Goal: Task Accomplishment & Management: Use online tool/utility

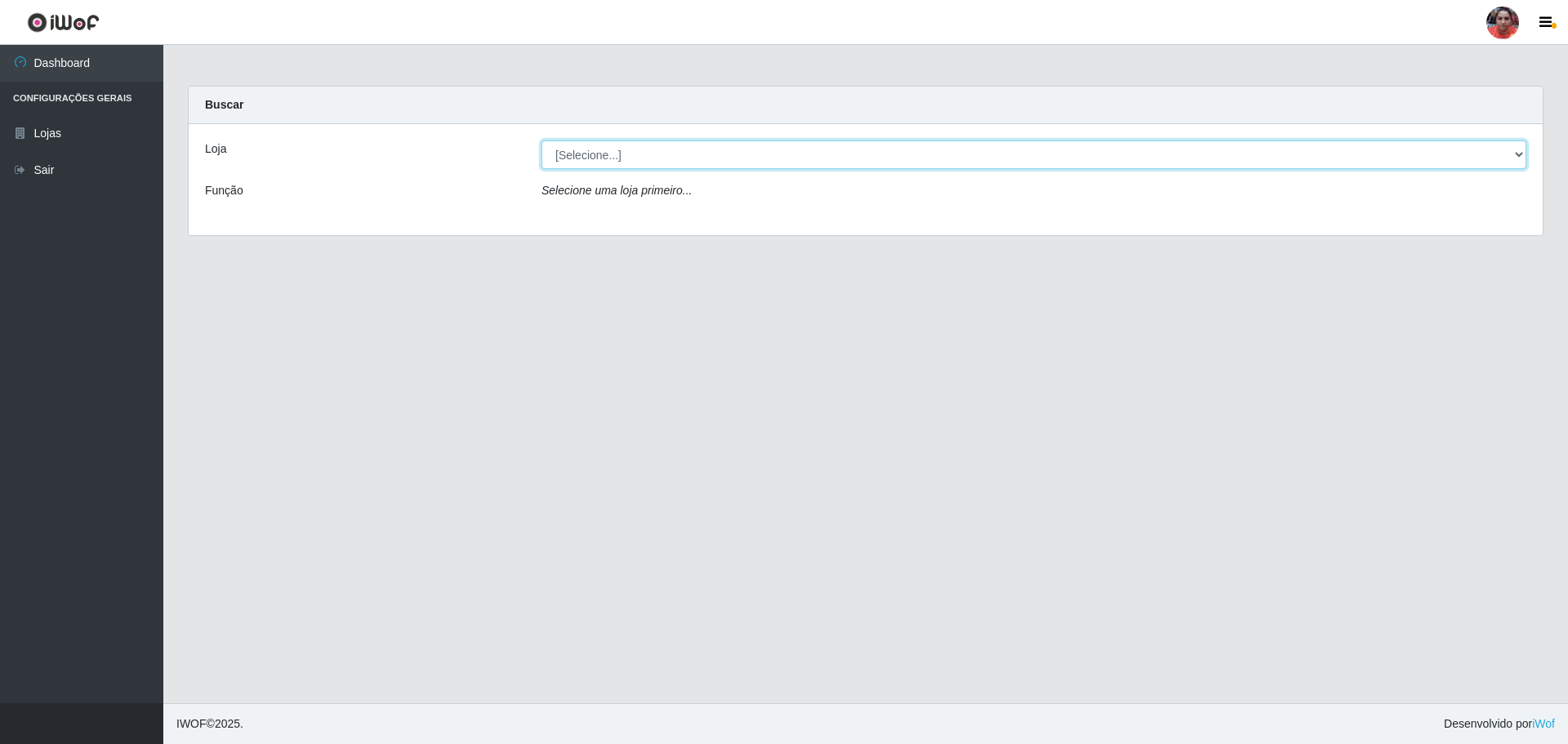
click at [593, 158] on select "[Selecione...] Mar Vermelho - Loja 05" at bounding box center [1034, 154] width 985 height 28
select select "252"
click at [542, 141] on select "[Selecione...] Mar Vermelho - Loja 05" at bounding box center [1034, 154] width 985 height 28
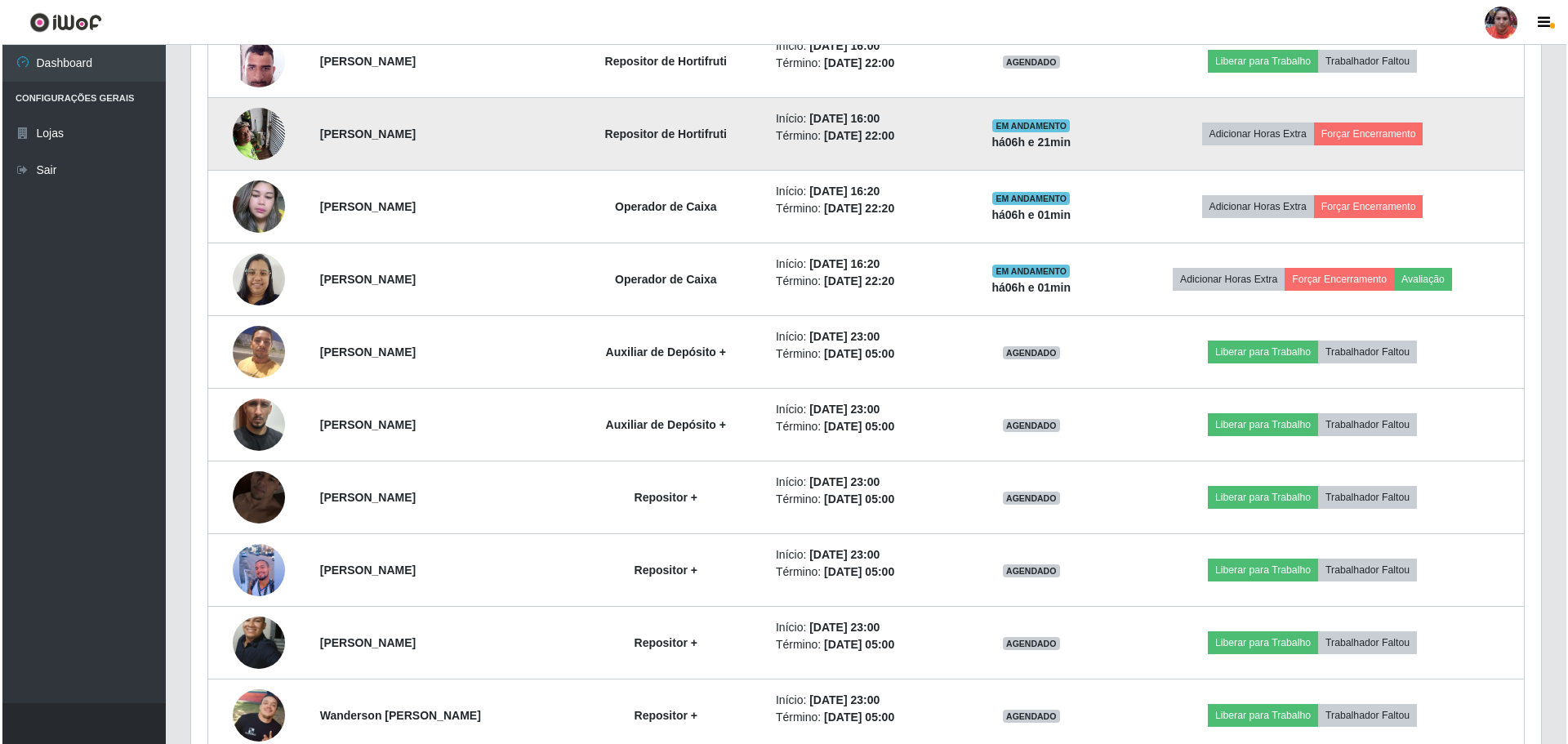
scroll to position [735, 0]
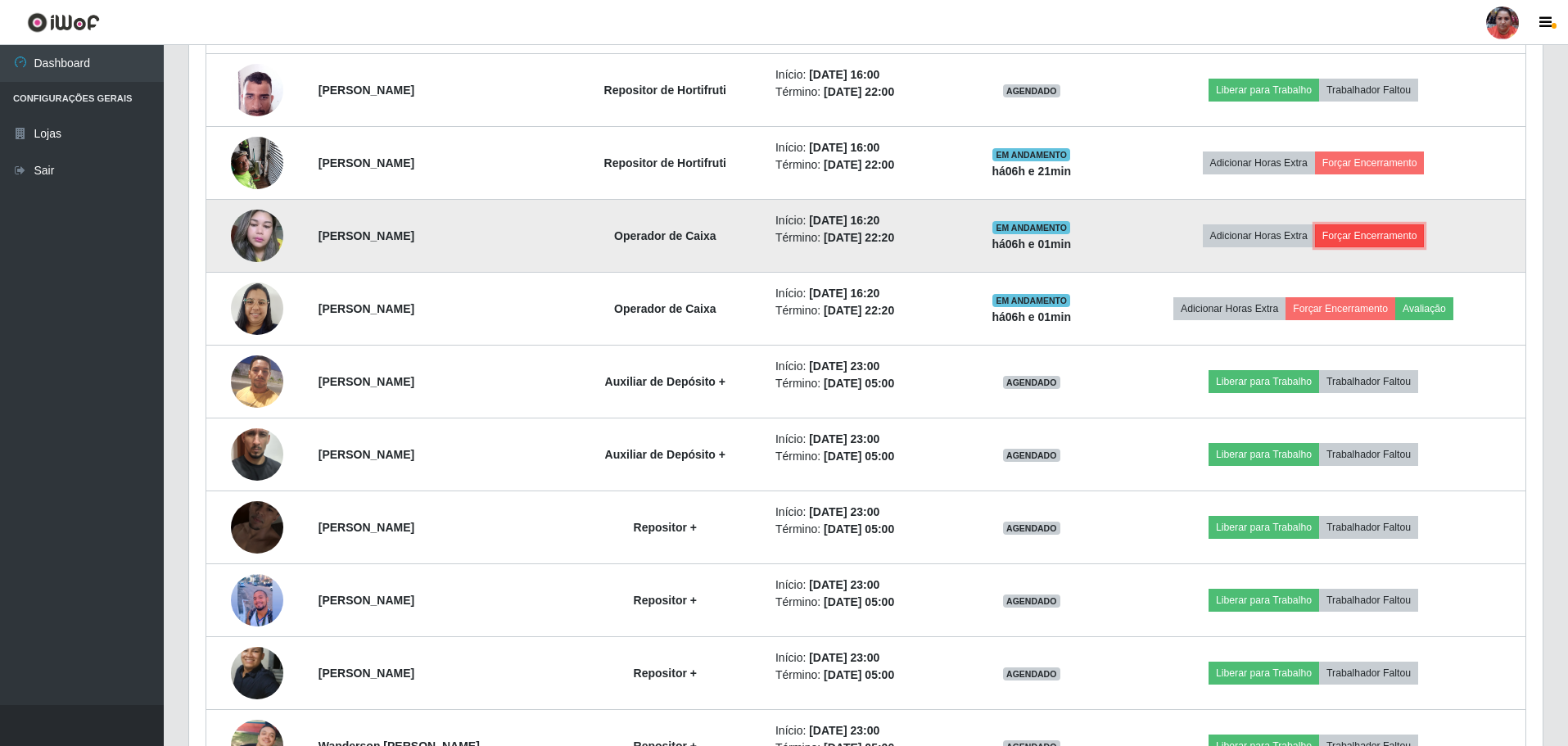
click at [1383, 236] on button "Forçar Encerramento" at bounding box center [1370, 236] width 110 height 23
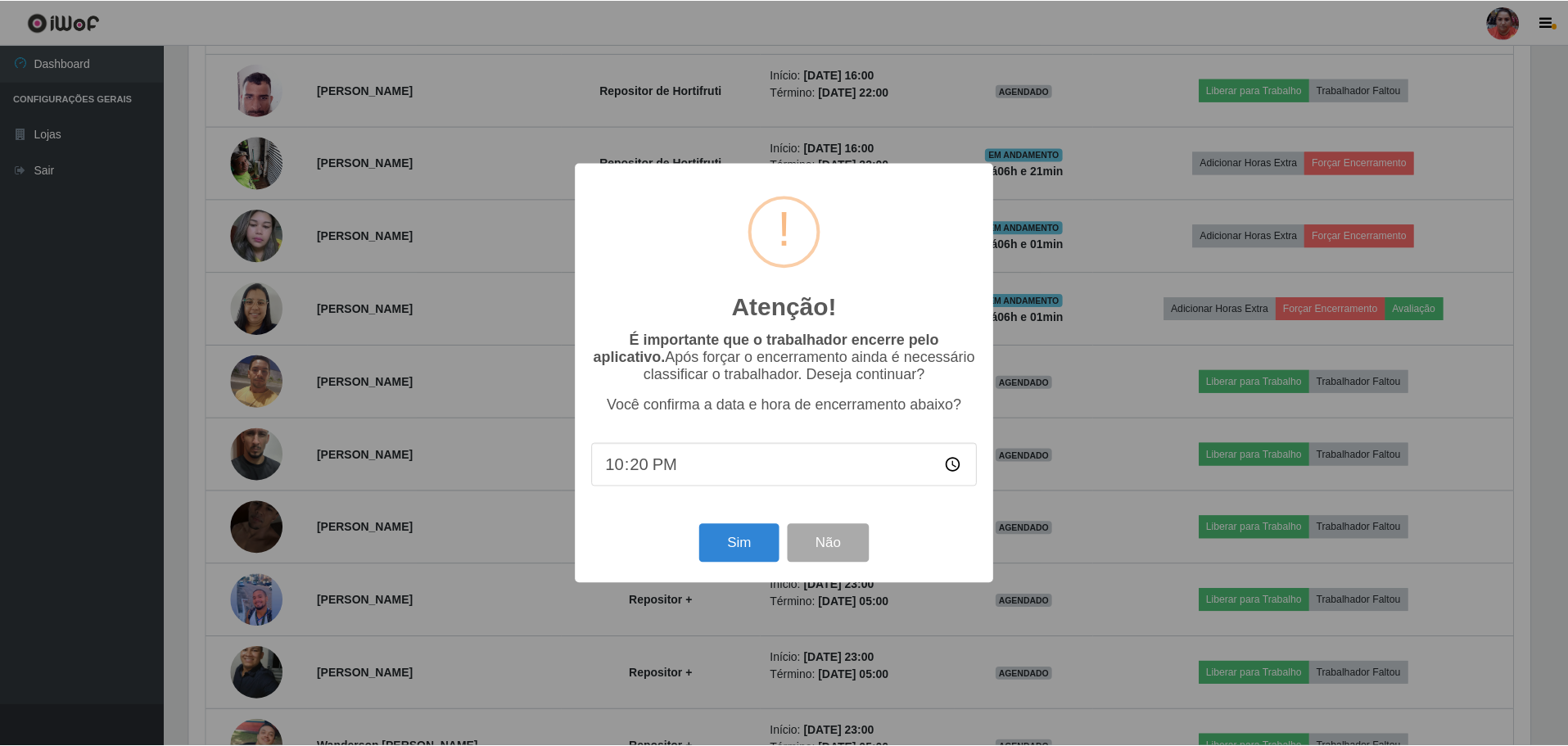
scroll to position [340, 1345]
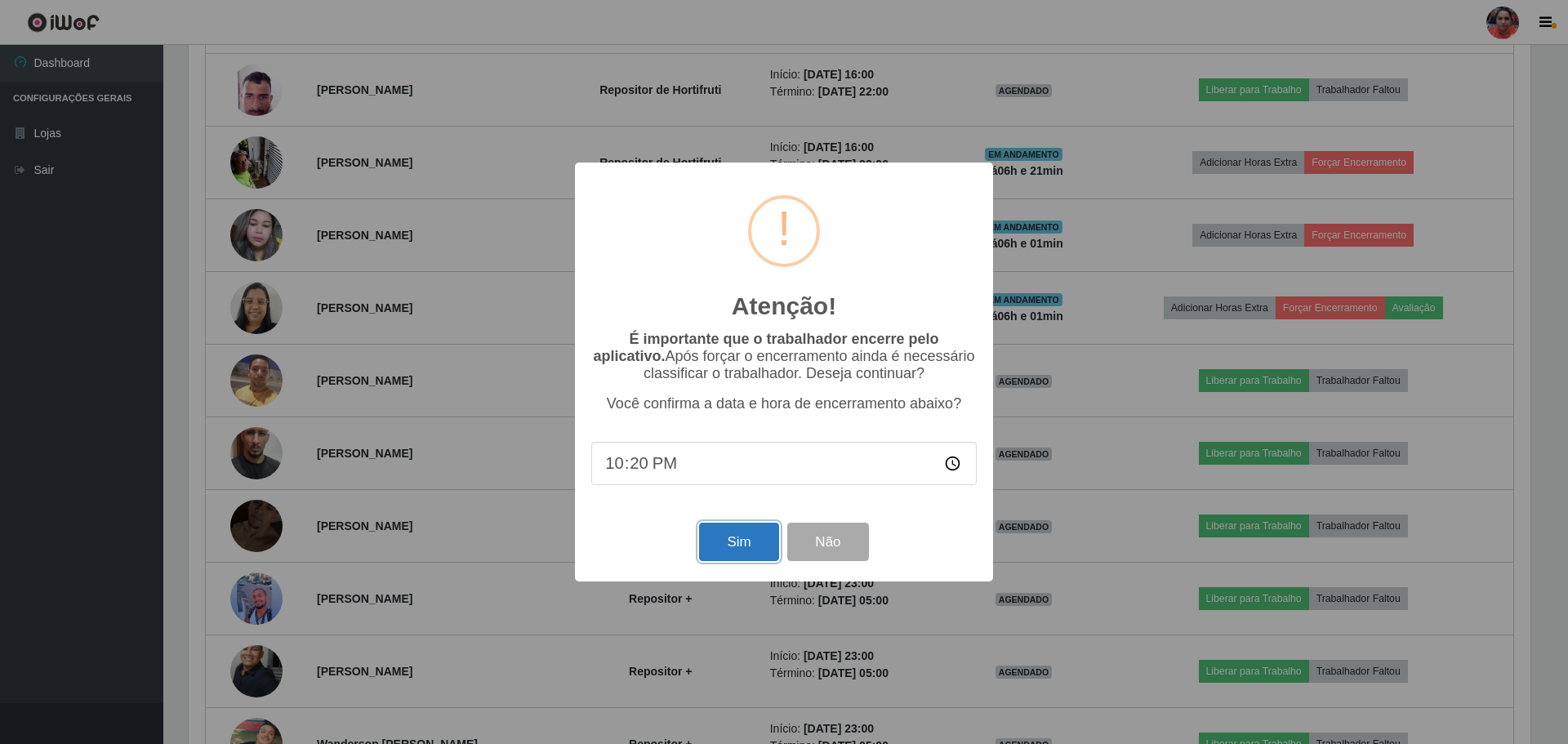
click at [715, 537] on button "Sim" at bounding box center [738, 542] width 79 height 38
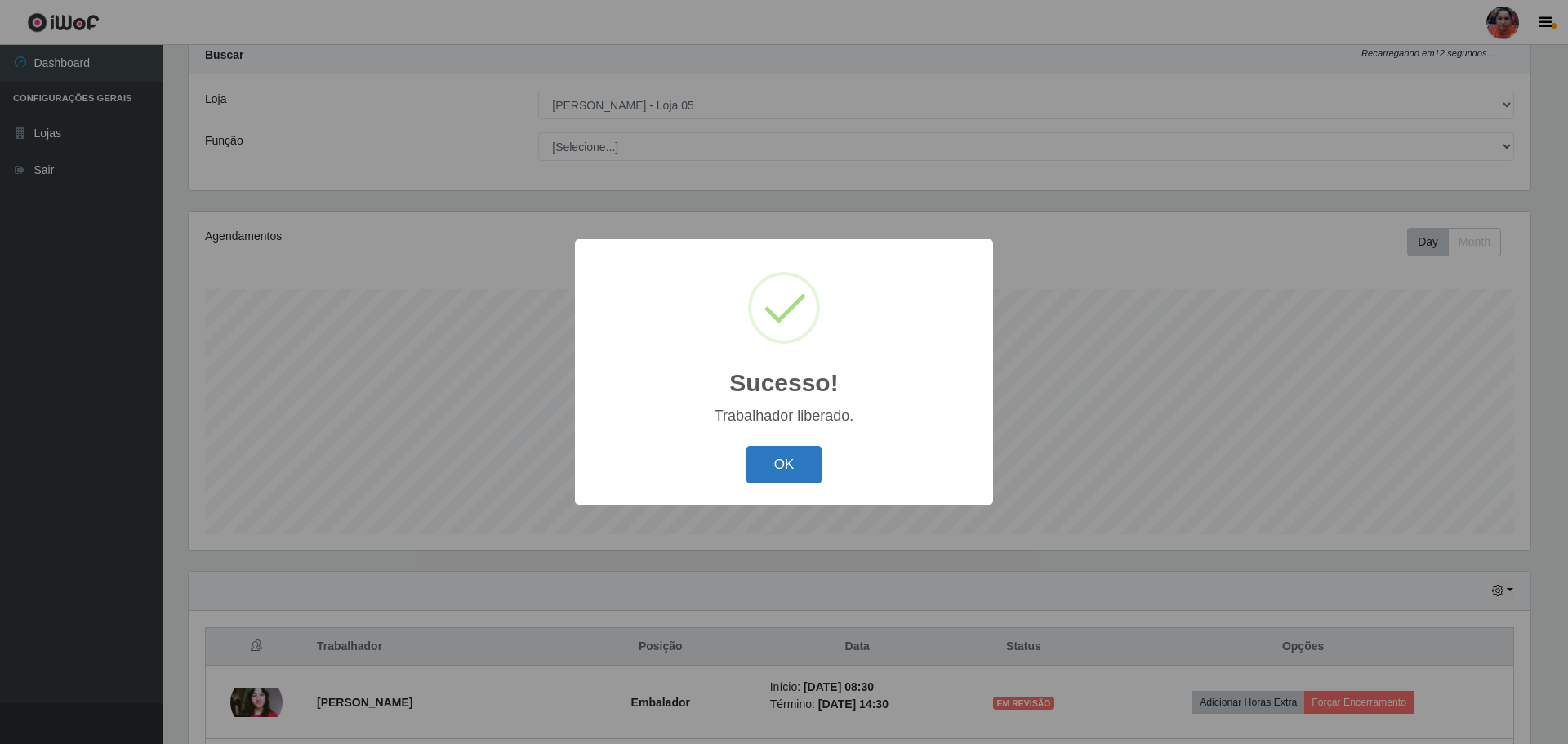
click at [784, 466] on button "OK" at bounding box center [784, 465] width 76 height 38
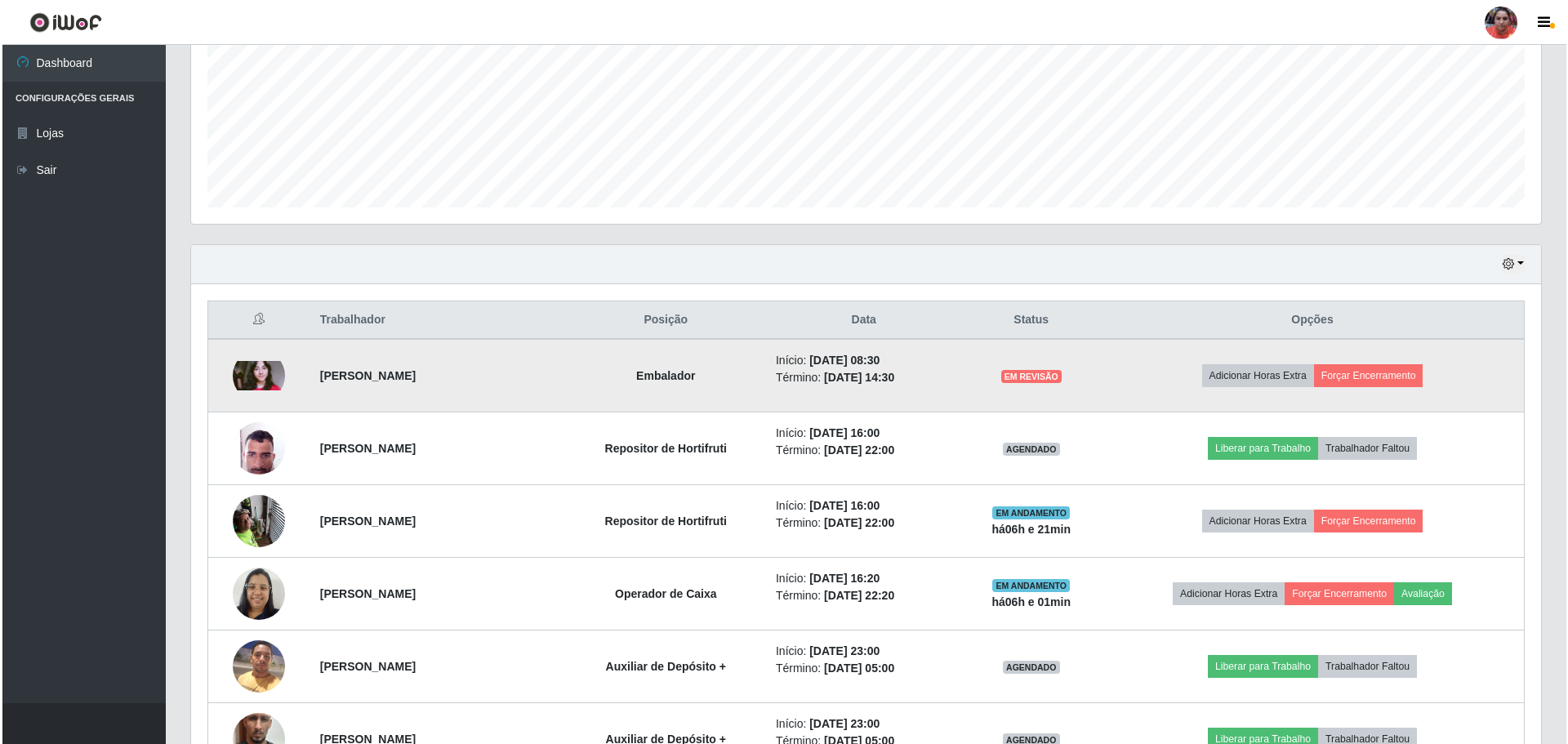
scroll to position [458, 0]
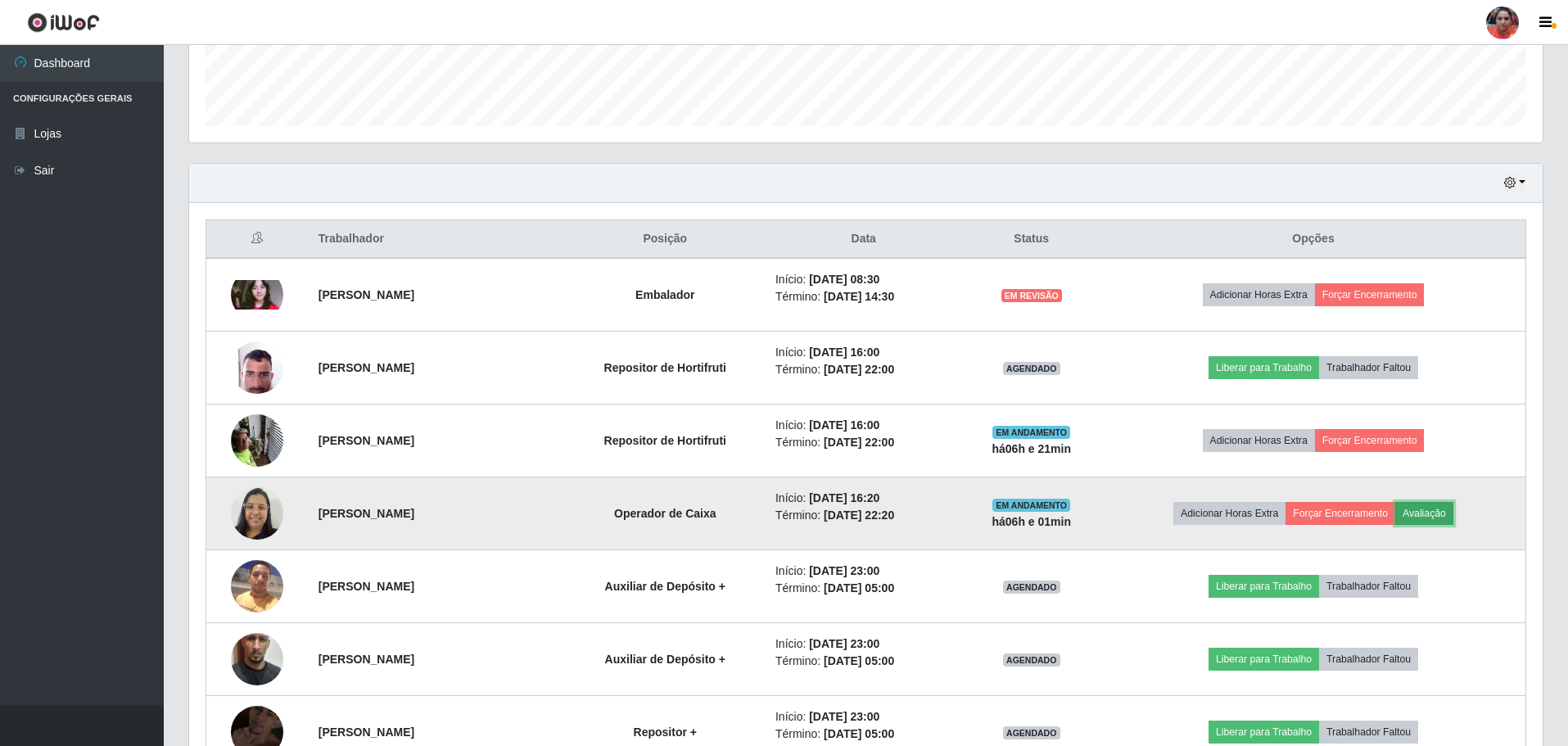
click at [1452, 507] on button "Avaliação" at bounding box center [1423, 513] width 58 height 23
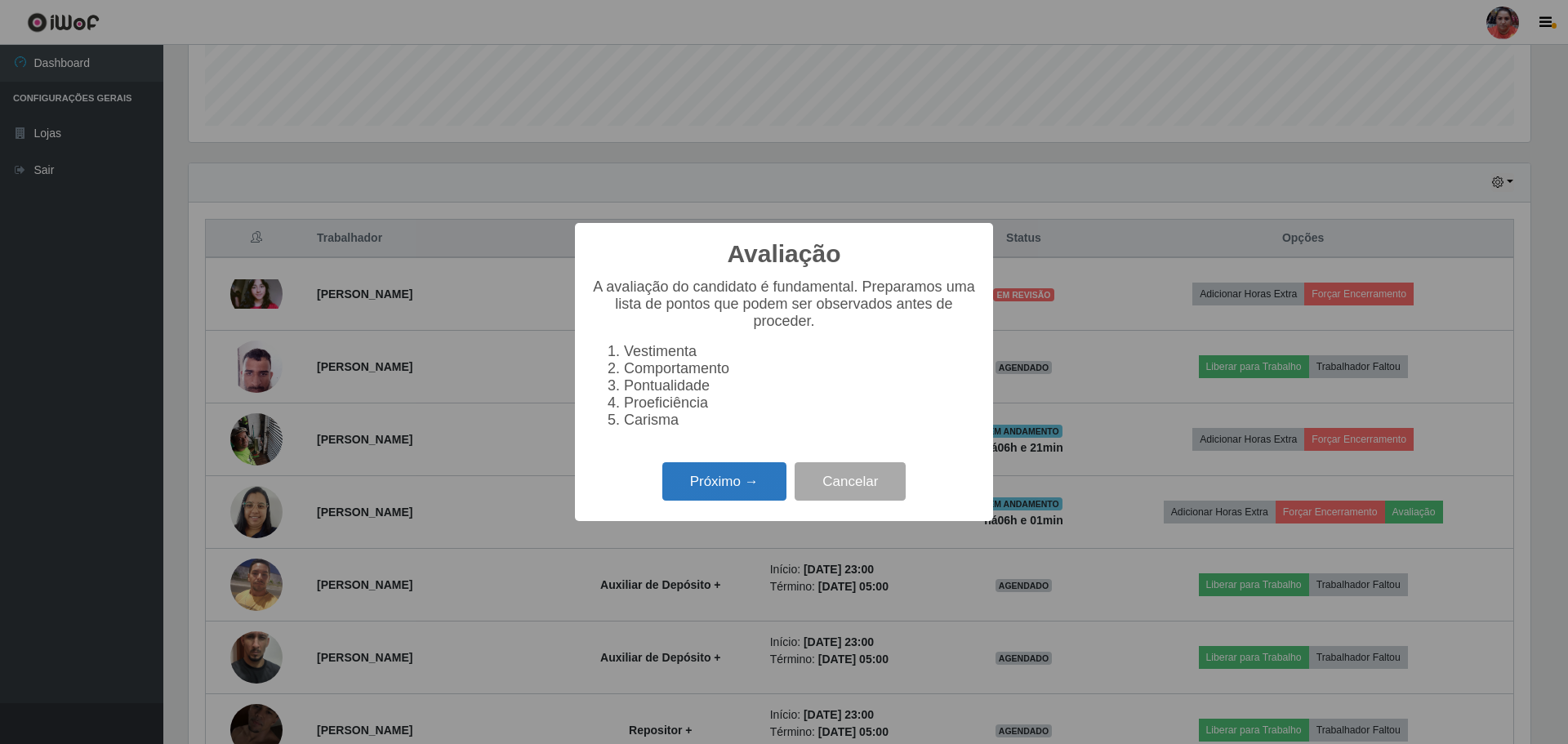
click at [755, 484] on button "Próximo →" at bounding box center [725, 482] width 124 height 38
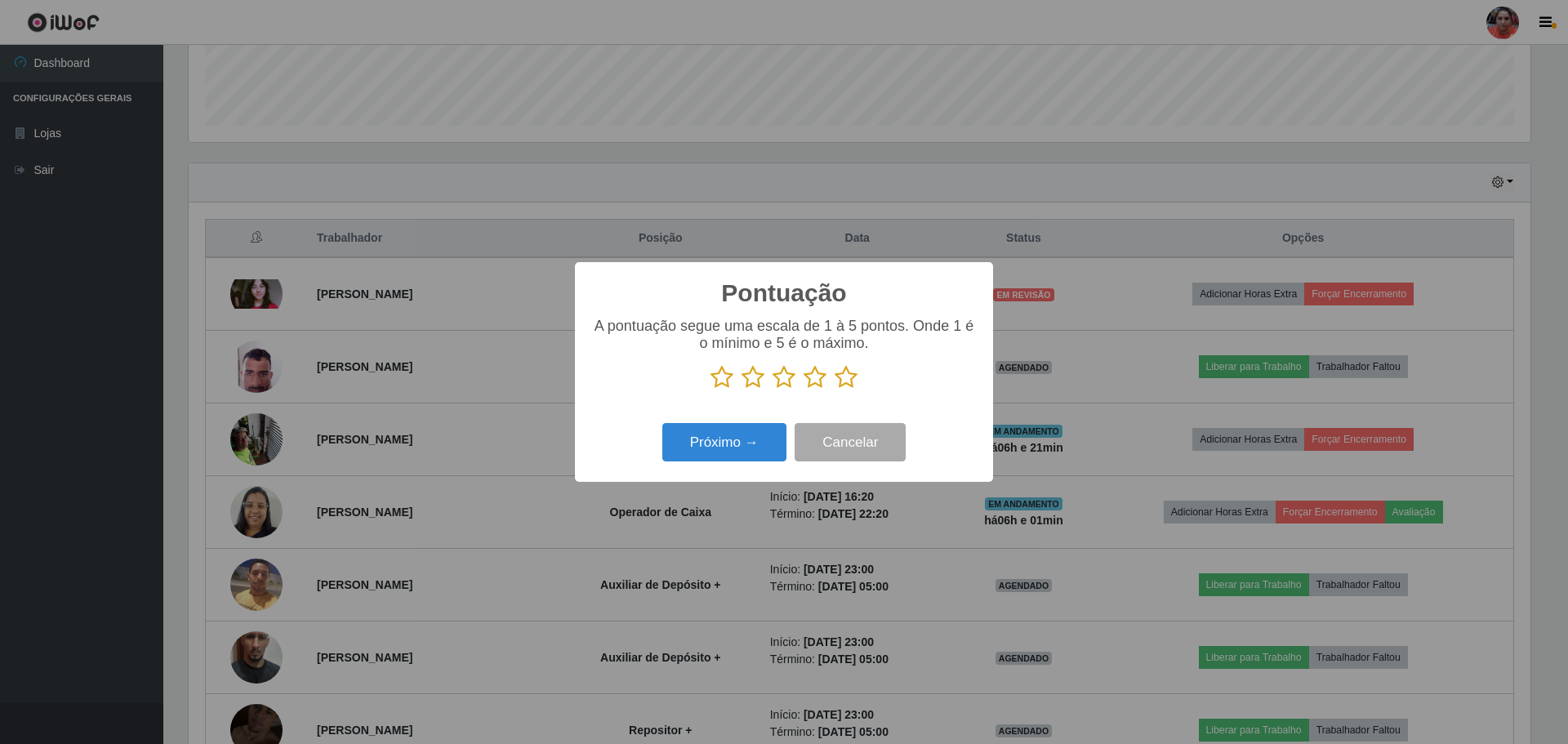
scroll to position [816664, 815437]
click at [844, 374] on icon at bounding box center [846, 377] width 23 height 25
click at [835, 389] on input "radio" at bounding box center [835, 389] width 0 height 0
click at [765, 449] on button "Próximo →" at bounding box center [725, 442] width 124 height 38
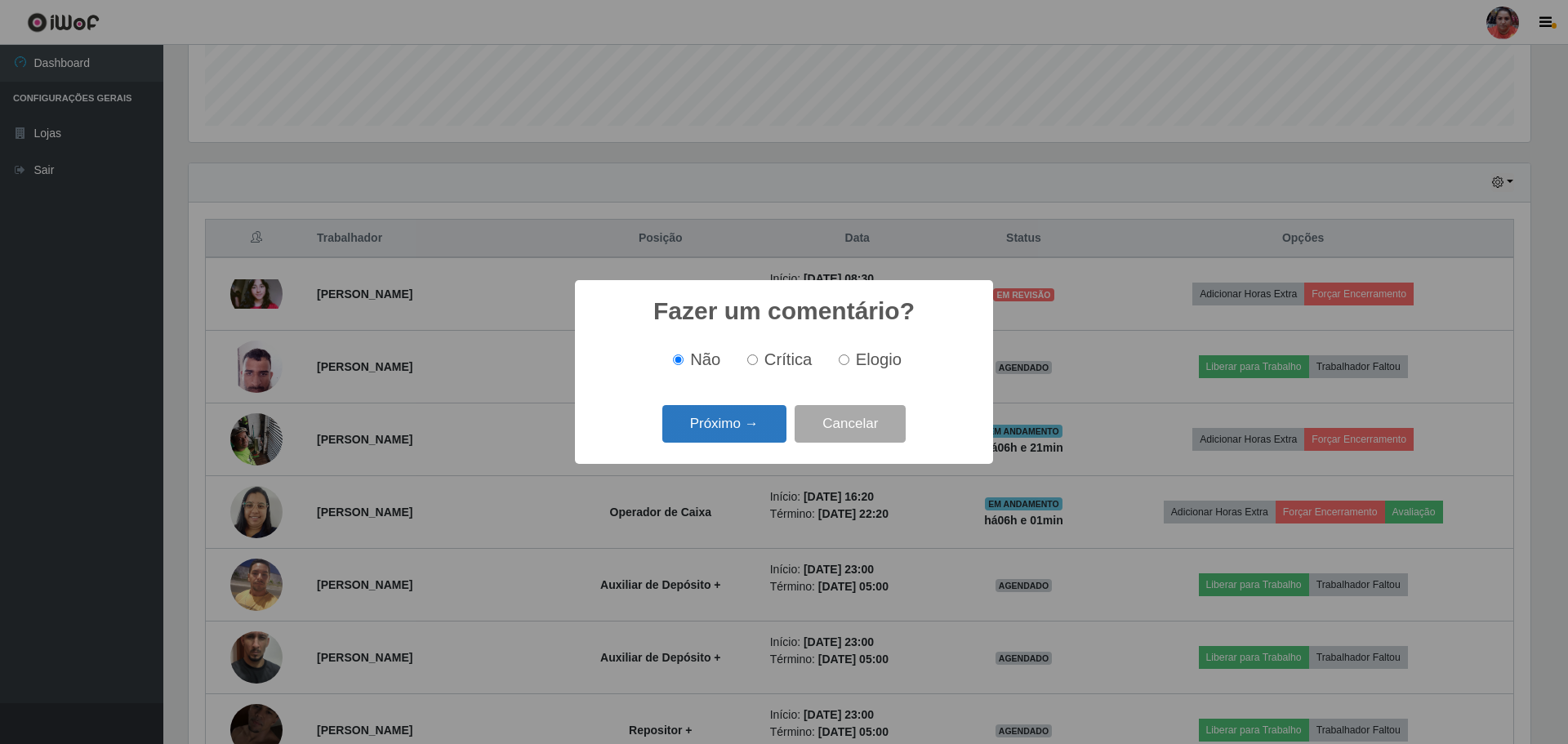
click at [766, 442] on button "Próximo →" at bounding box center [725, 424] width 124 height 38
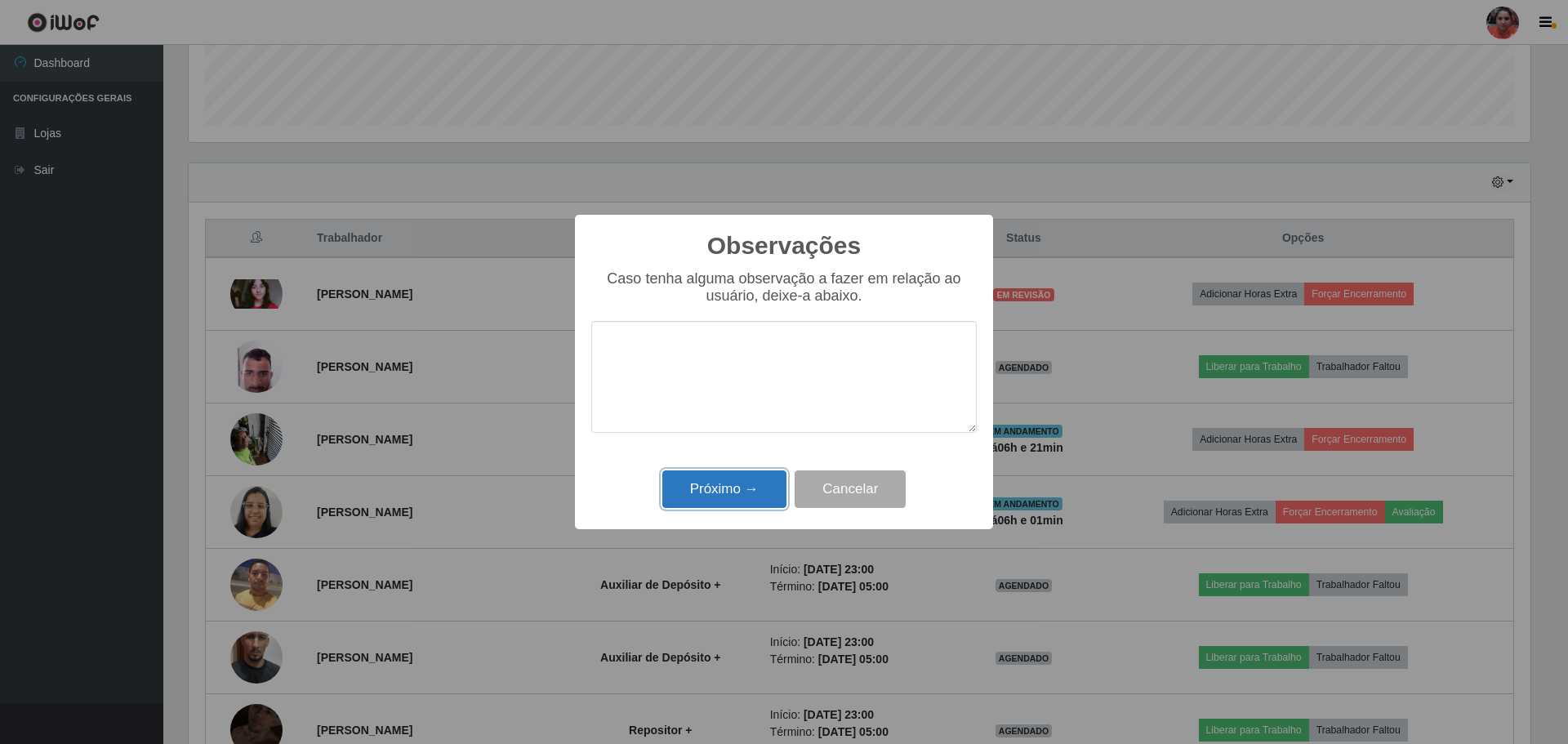
click at [758, 490] on button "Próximo →" at bounding box center [725, 490] width 124 height 38
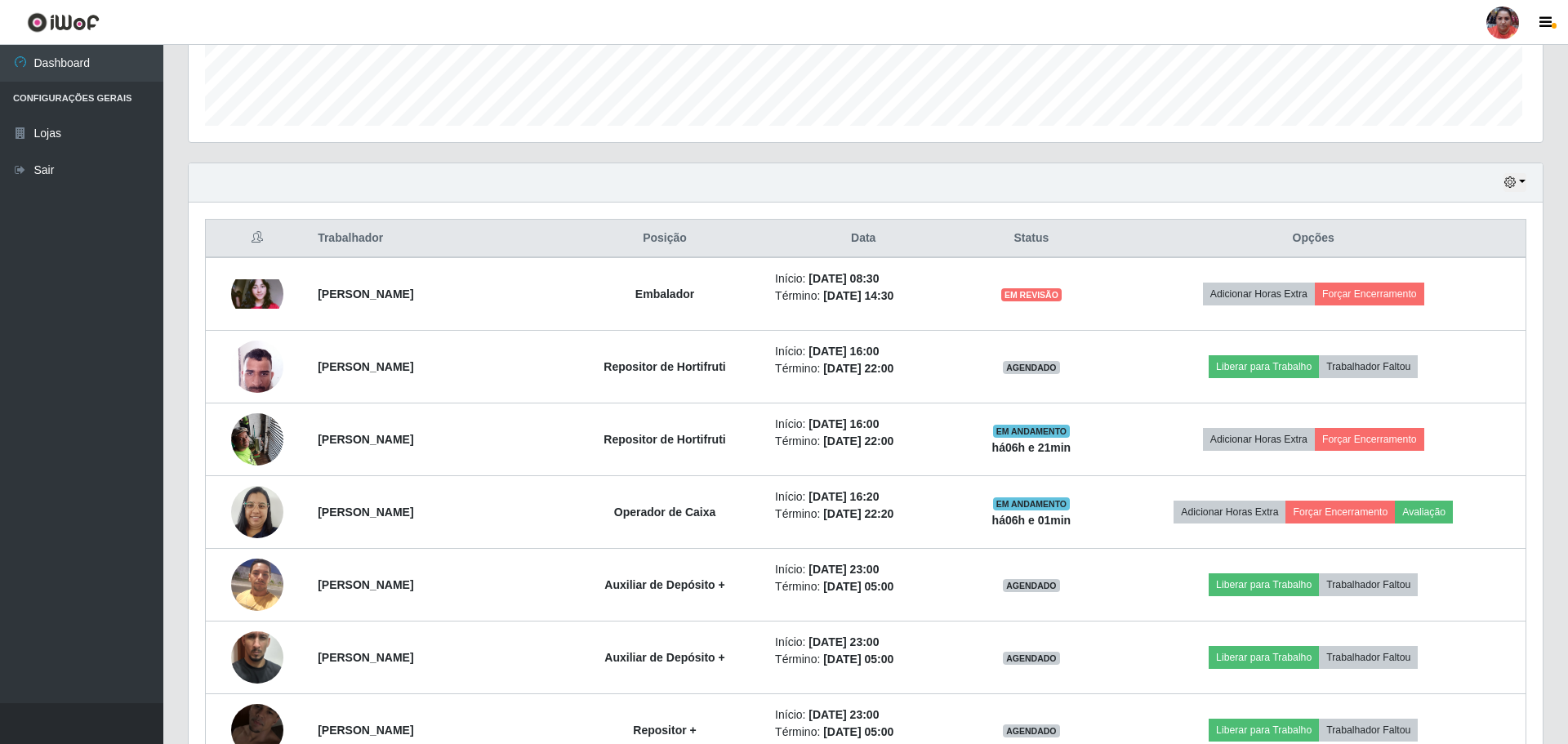
scroll to position [339, 1351]
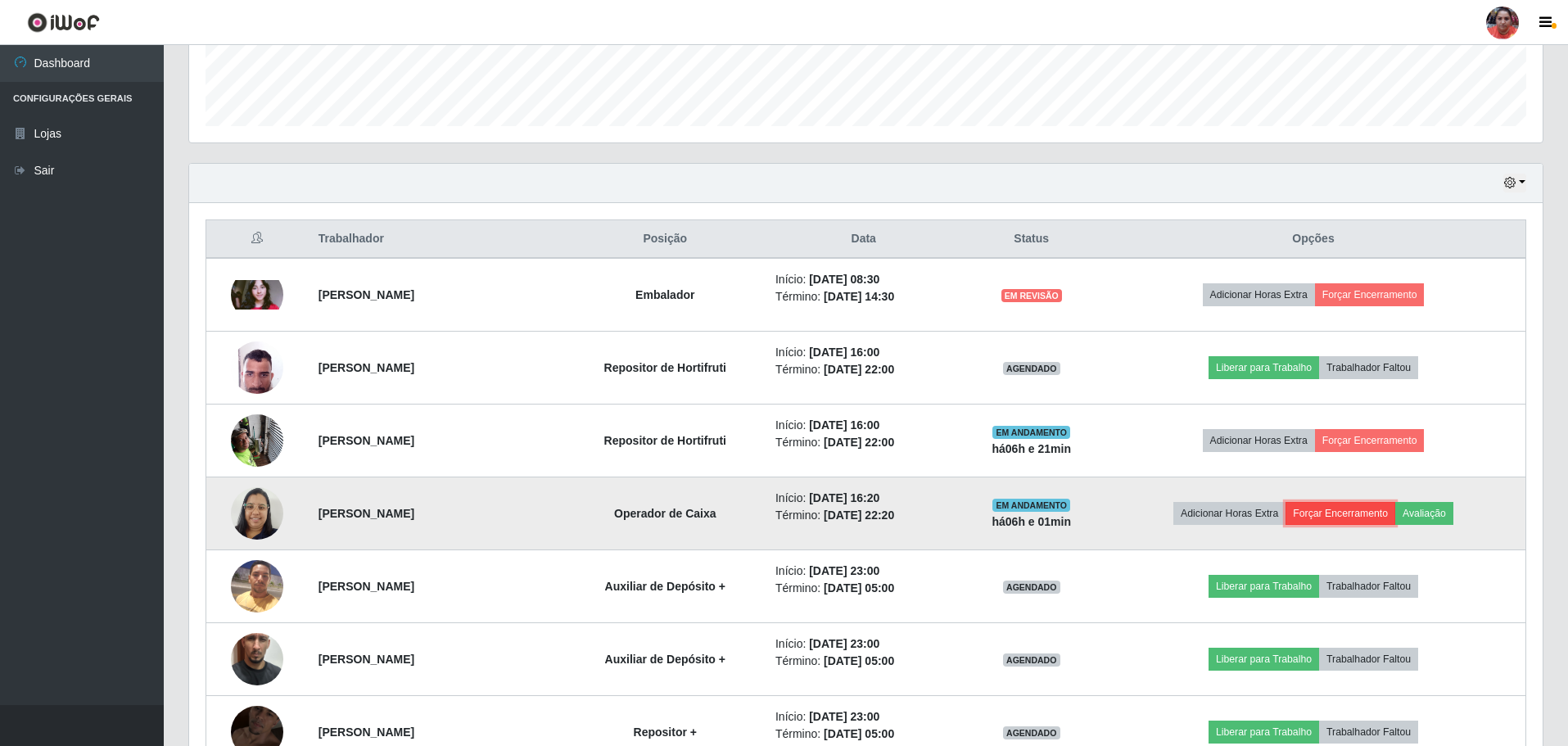
click at [1324, 510] on button "Forçar Encerramento" at bounding box center [1340, 513] width 110 height 23
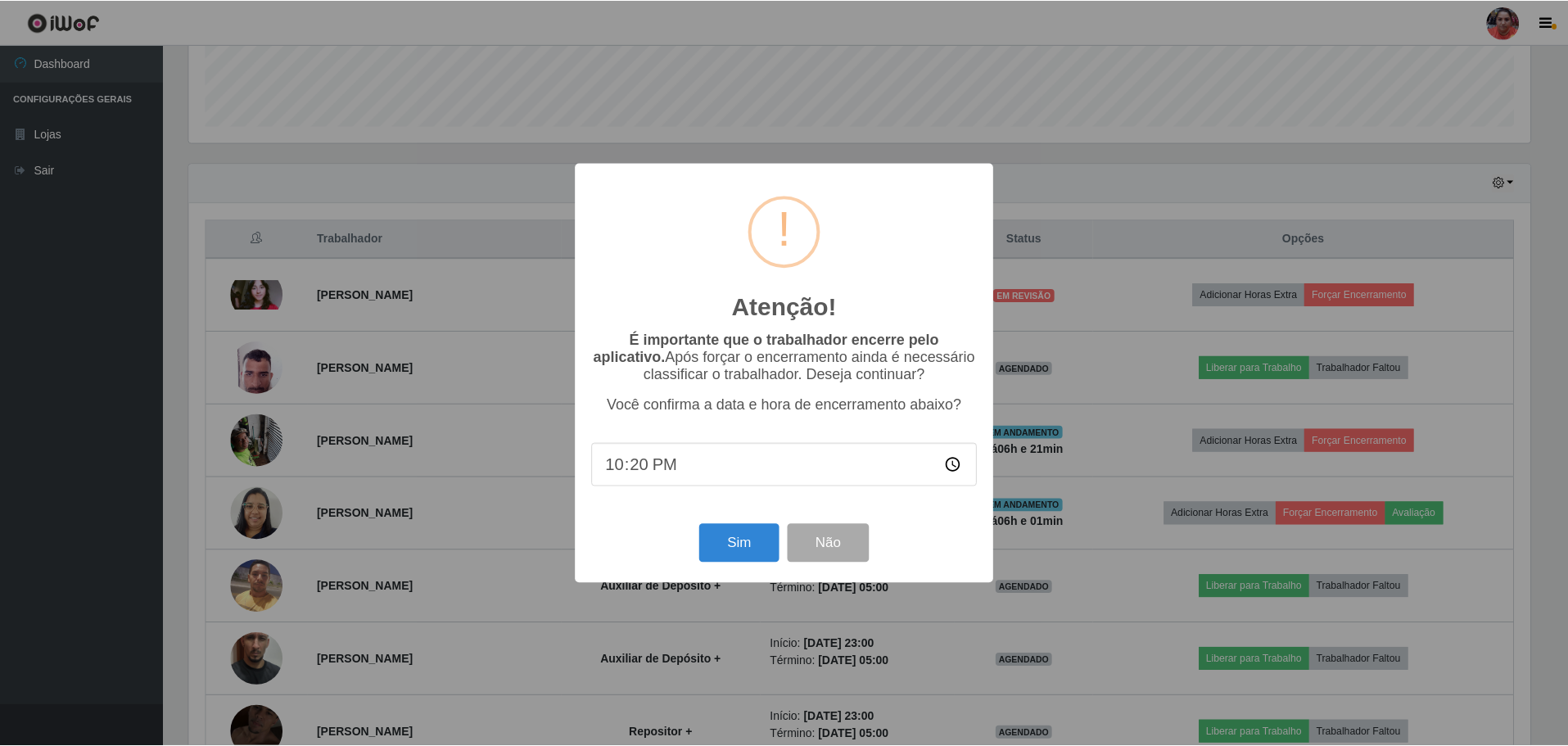
scroll to position [340, 1345]
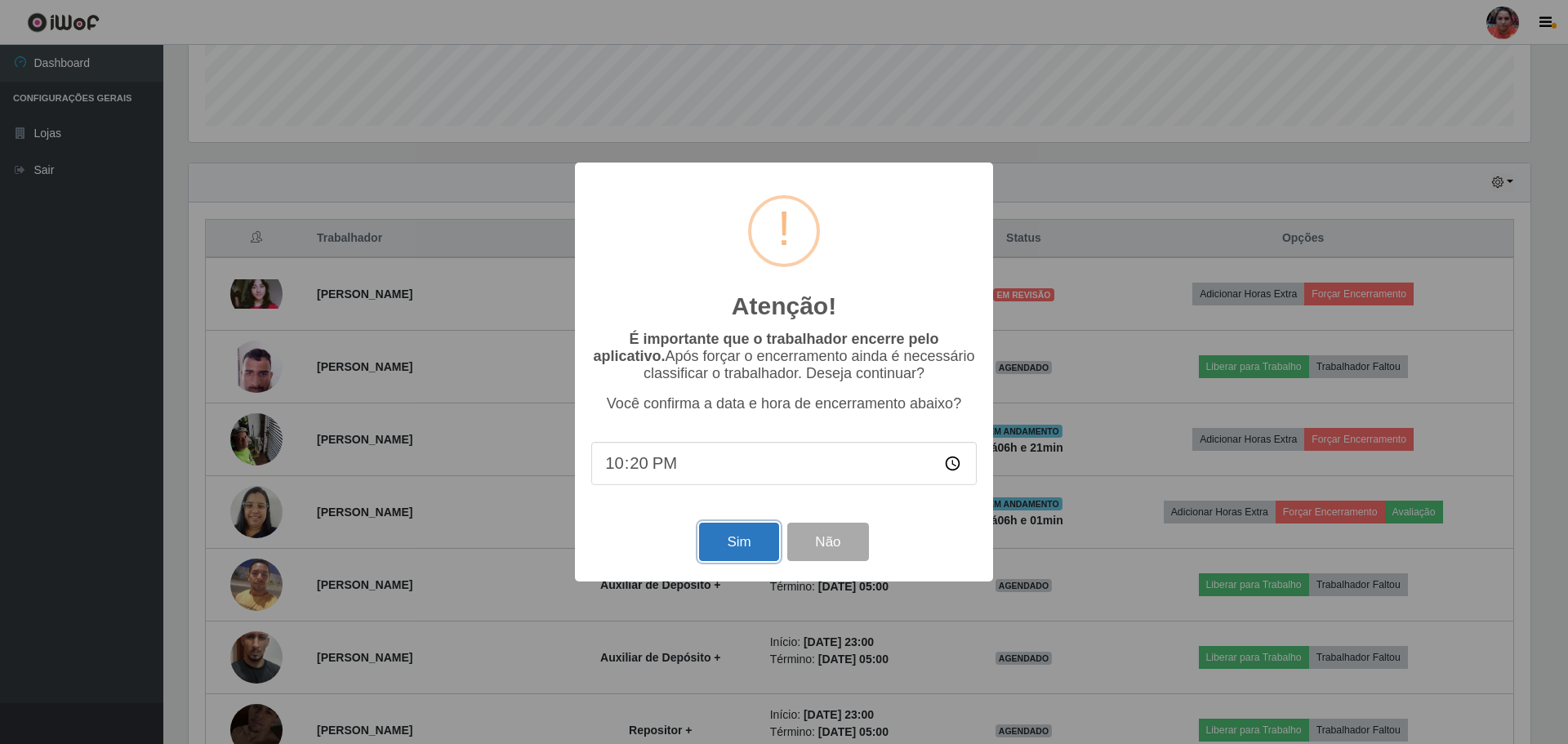
click at [745, 550] on button "Sim" at bounding box center [738, 542] width 79 height 38
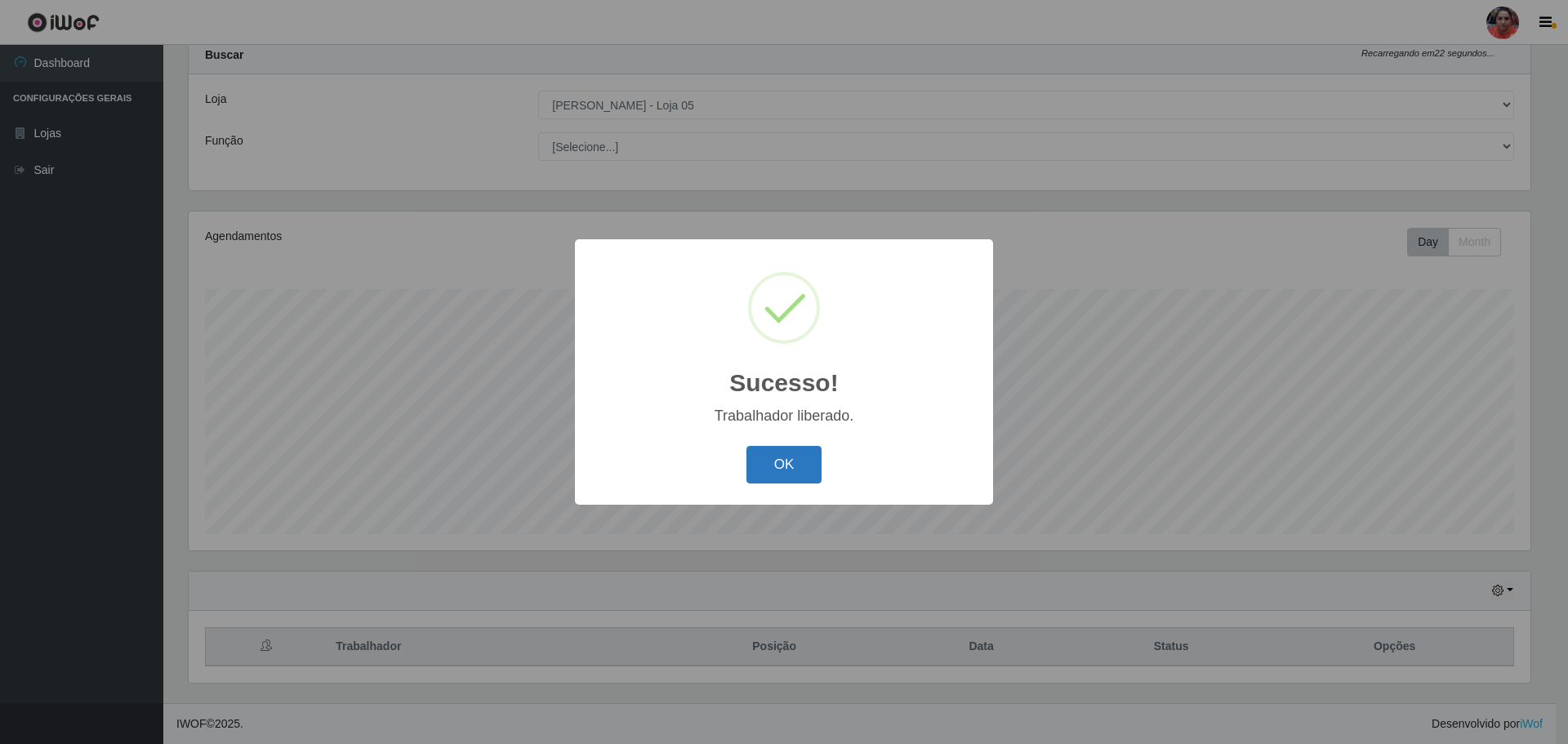
click at [768, 461] on button "OK" at bounding box center [784, 465] width 76 height 38
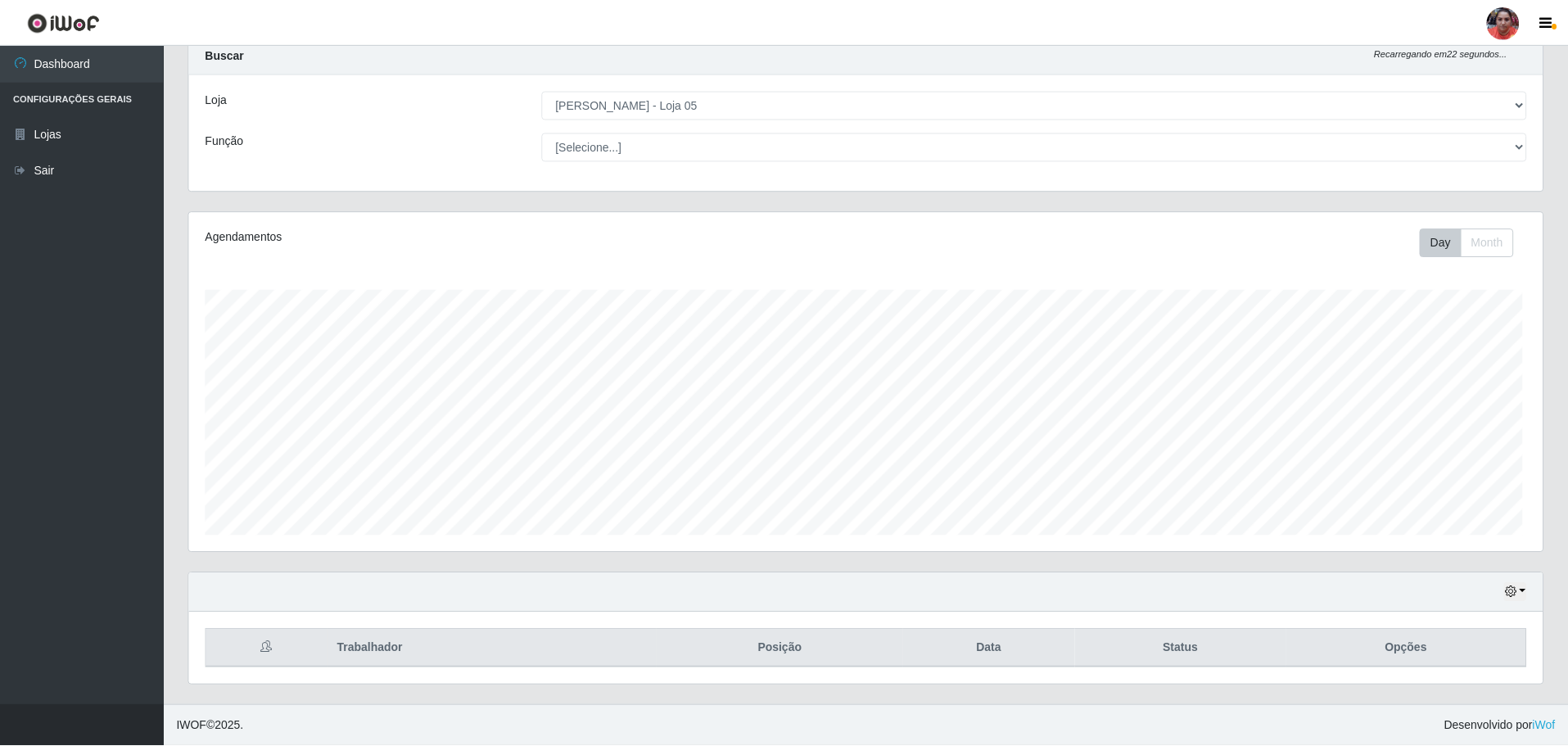
scroll to position [0, 0]
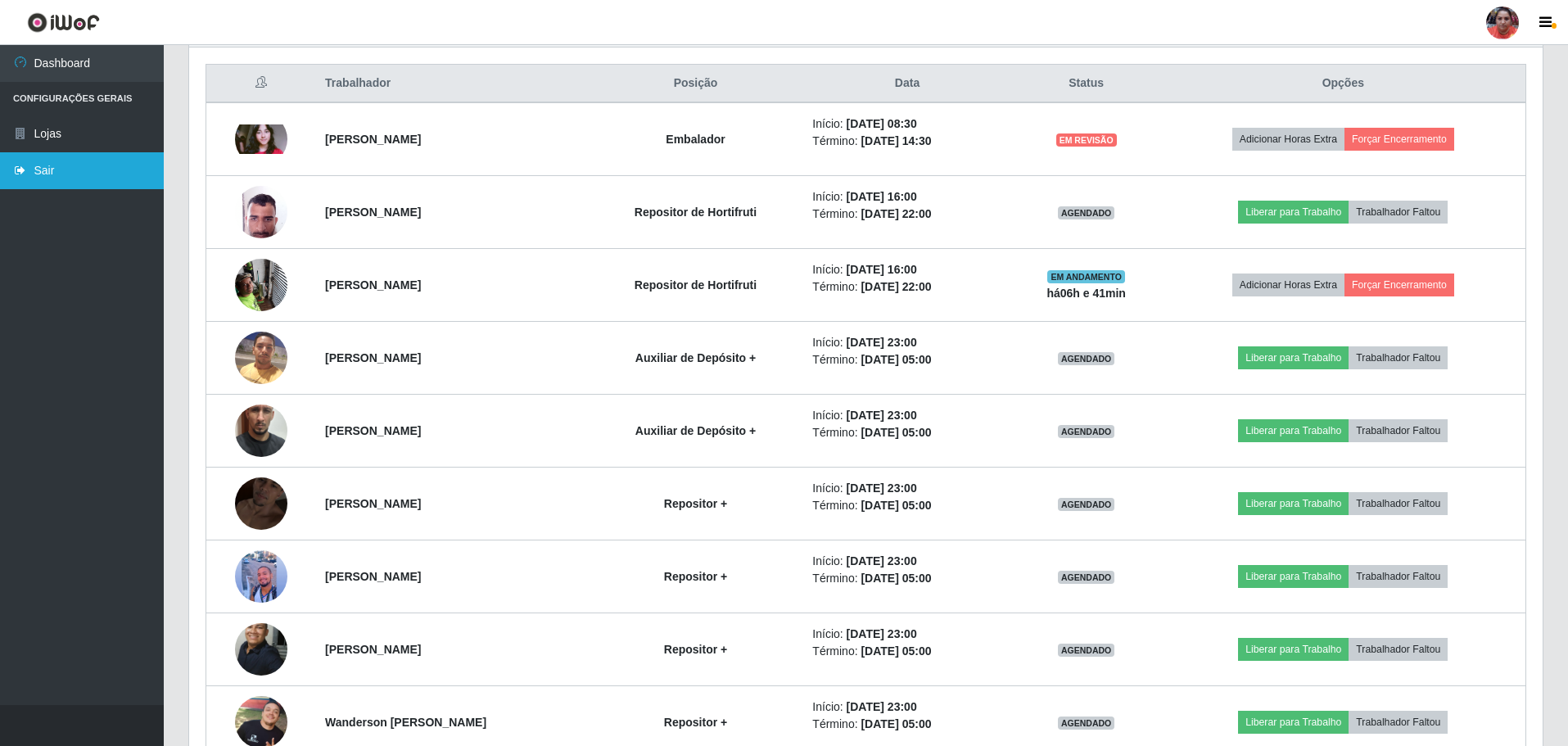
click at [142, 170] on link "Sair" at bounding box center [82, 170] width 164 height 37
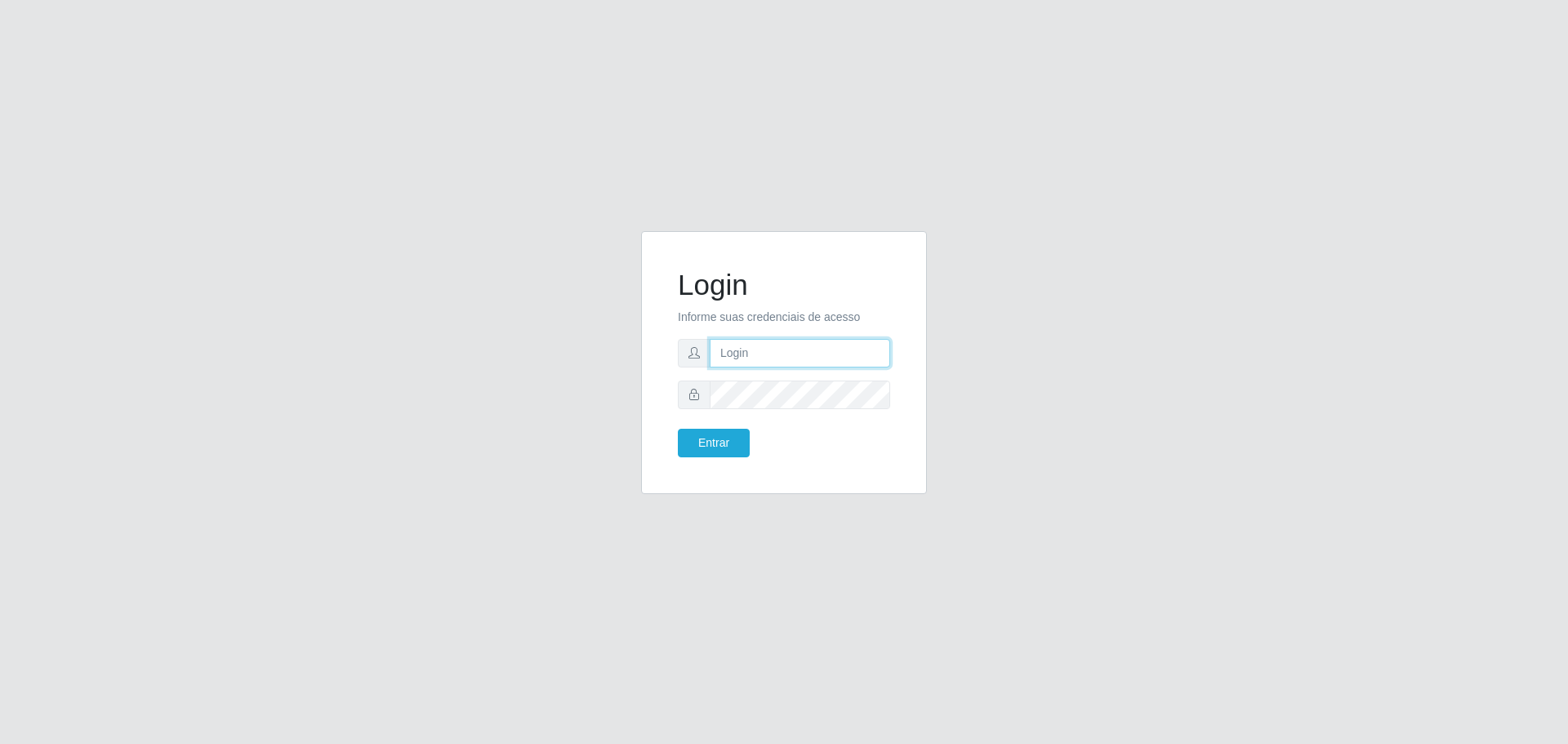
type input "[EMAIL_ADDRESS][DOMAIN_NAME]"
click at [678, 429] on button "Entrar" at bounding box center [714, 442] width 72 height 28
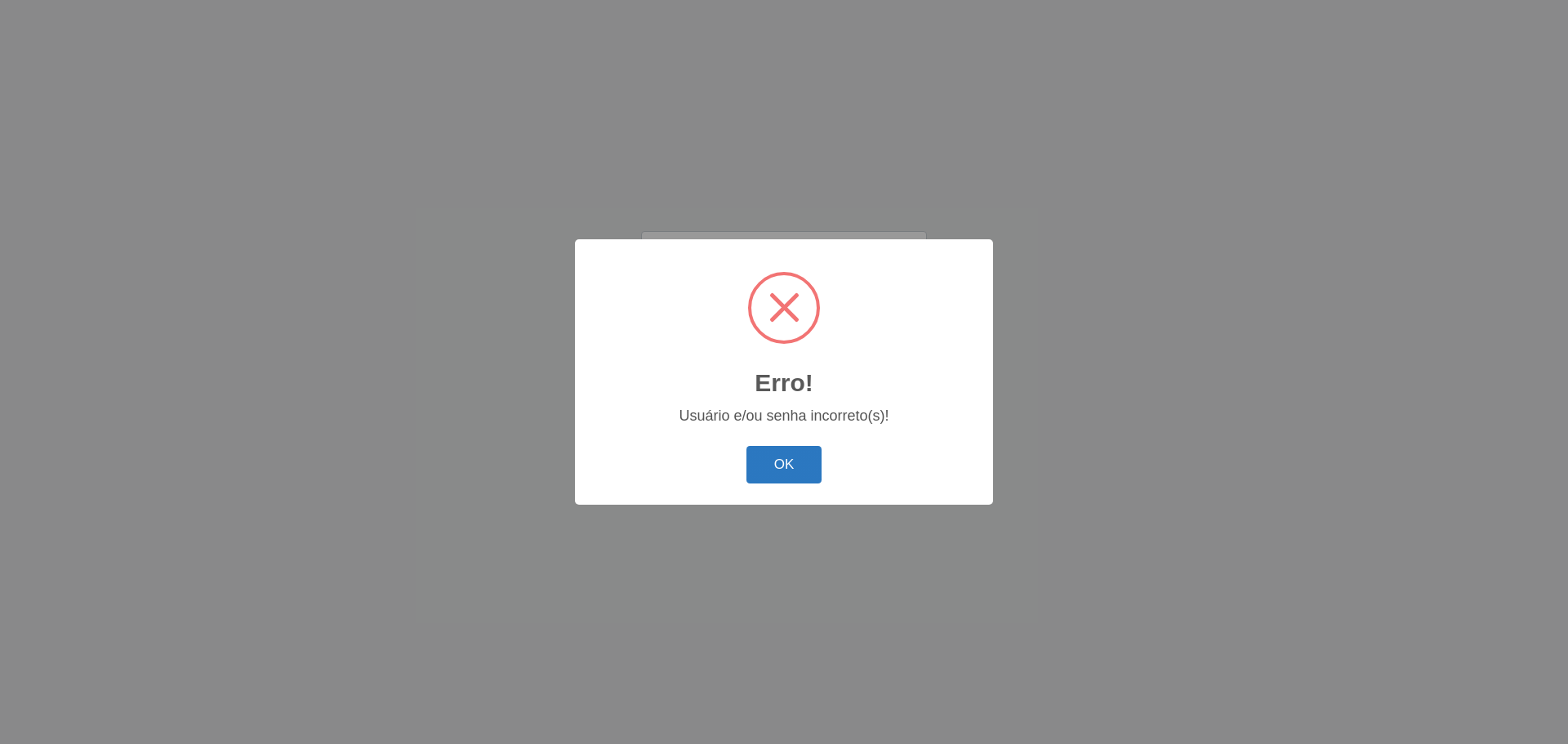
click at [779, 470] on button "OK" at bounding box center [784, 465] width 76 height 38
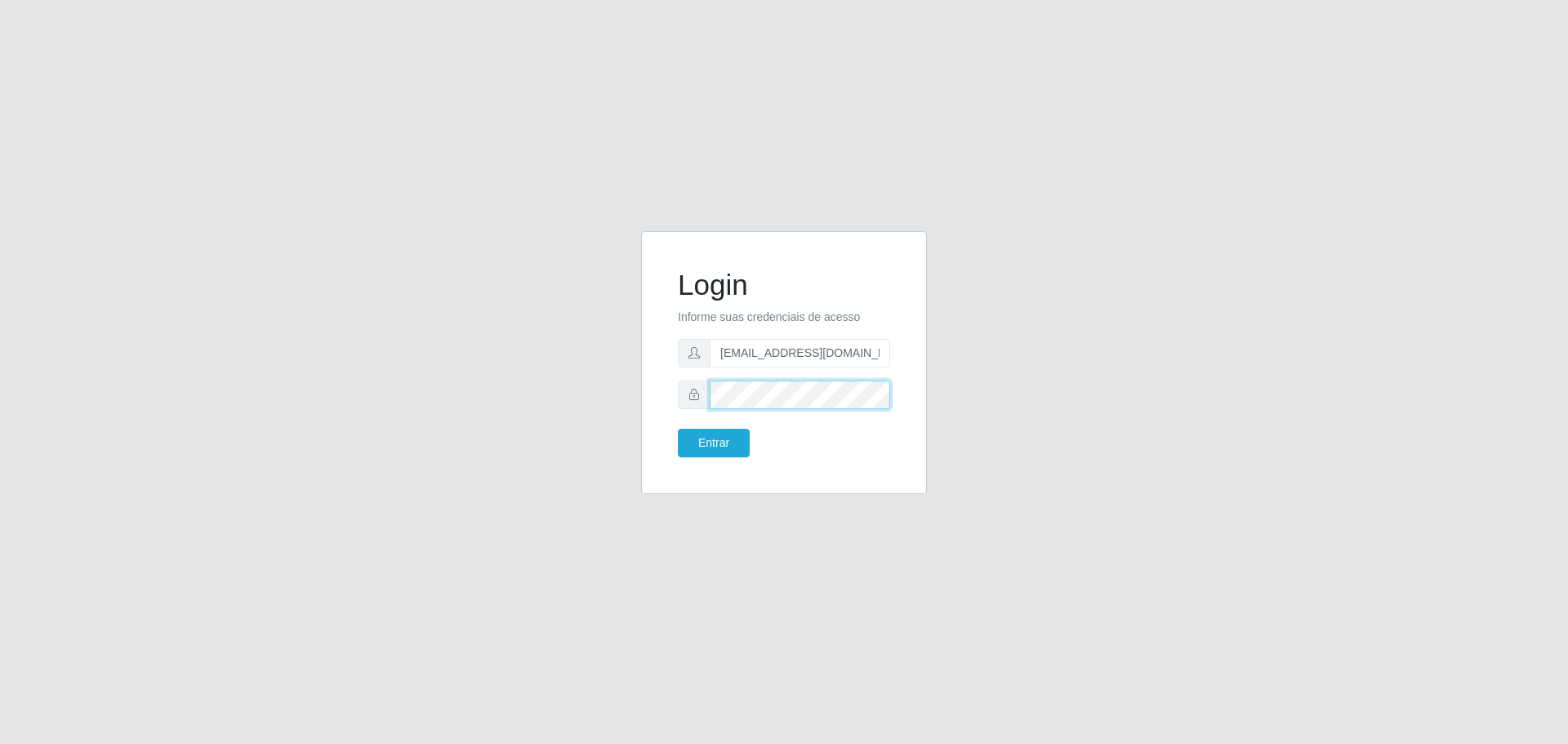
click at [678, 429] on button "Entrar" at bounding box center [714, 442] width 72 height 28
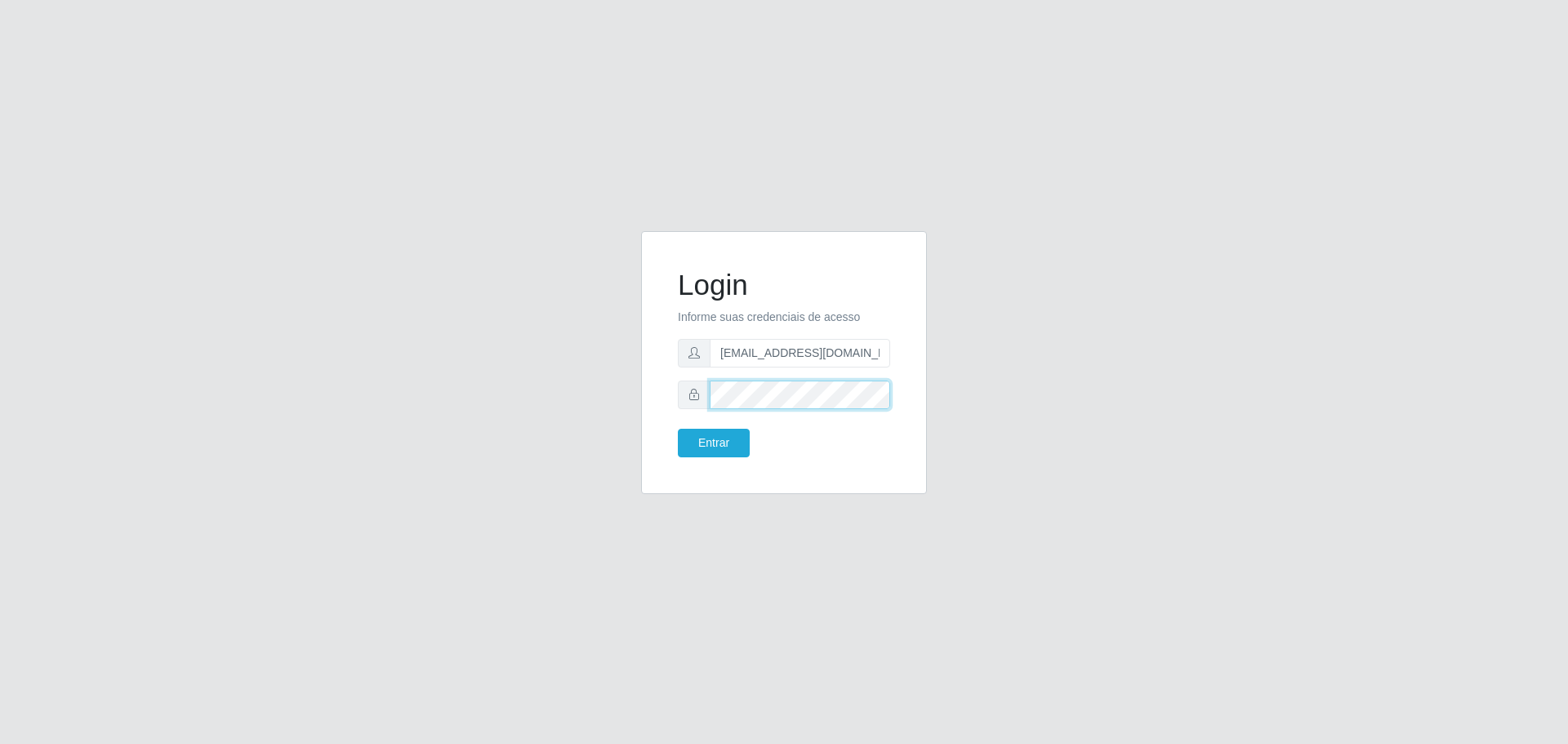
click at [678, 429] on button "Entrar" at bounding box center [714, 442] width 72 height 28
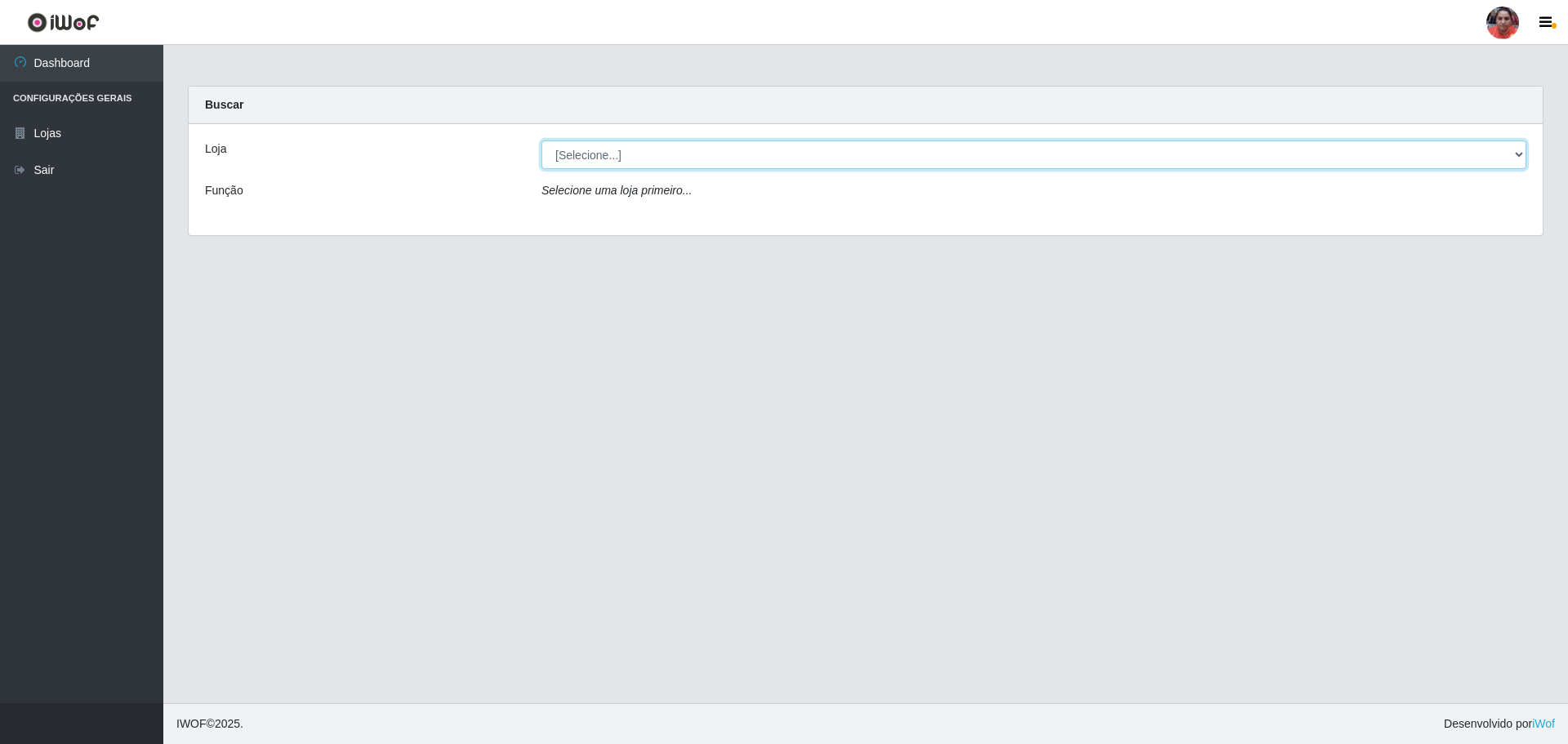
click at [787, 153] on select "[Selecione...] Mar Vermelho - Loja 05" at bounding box center [1034, 154] width 985 height 28
select select "252"
click at [542, 141] on select "[Selecione...] Mar Vermelho - Loja 05" at bounding box center [1034, 154] width 985 height 28
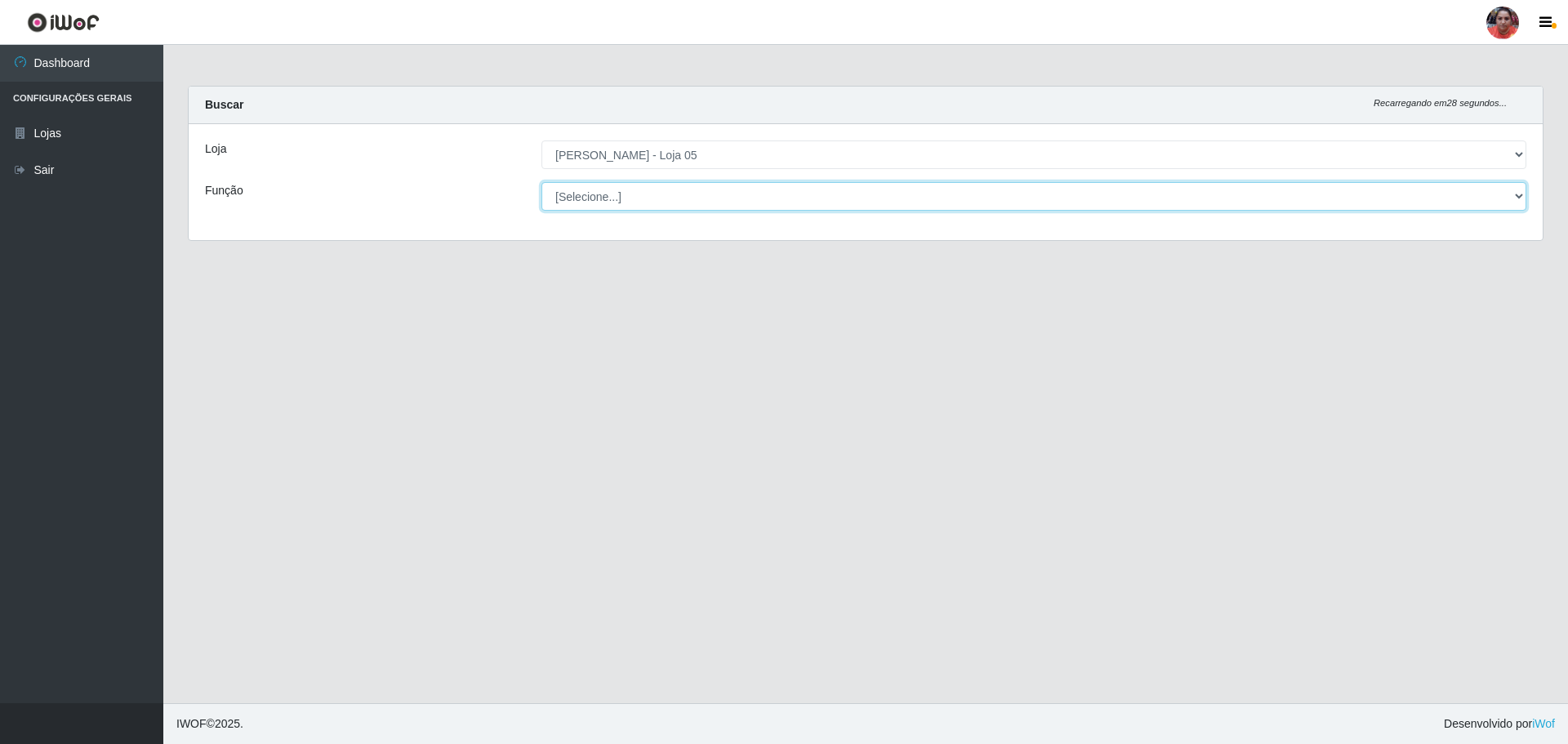
click at [806, 198] on select "[Selecione...] ASG ASG + ASG ++ Auxiliar de Depósito Auxiliar de Depósito + Aux…" at bounding box center [1034, 196] width 985 height 28
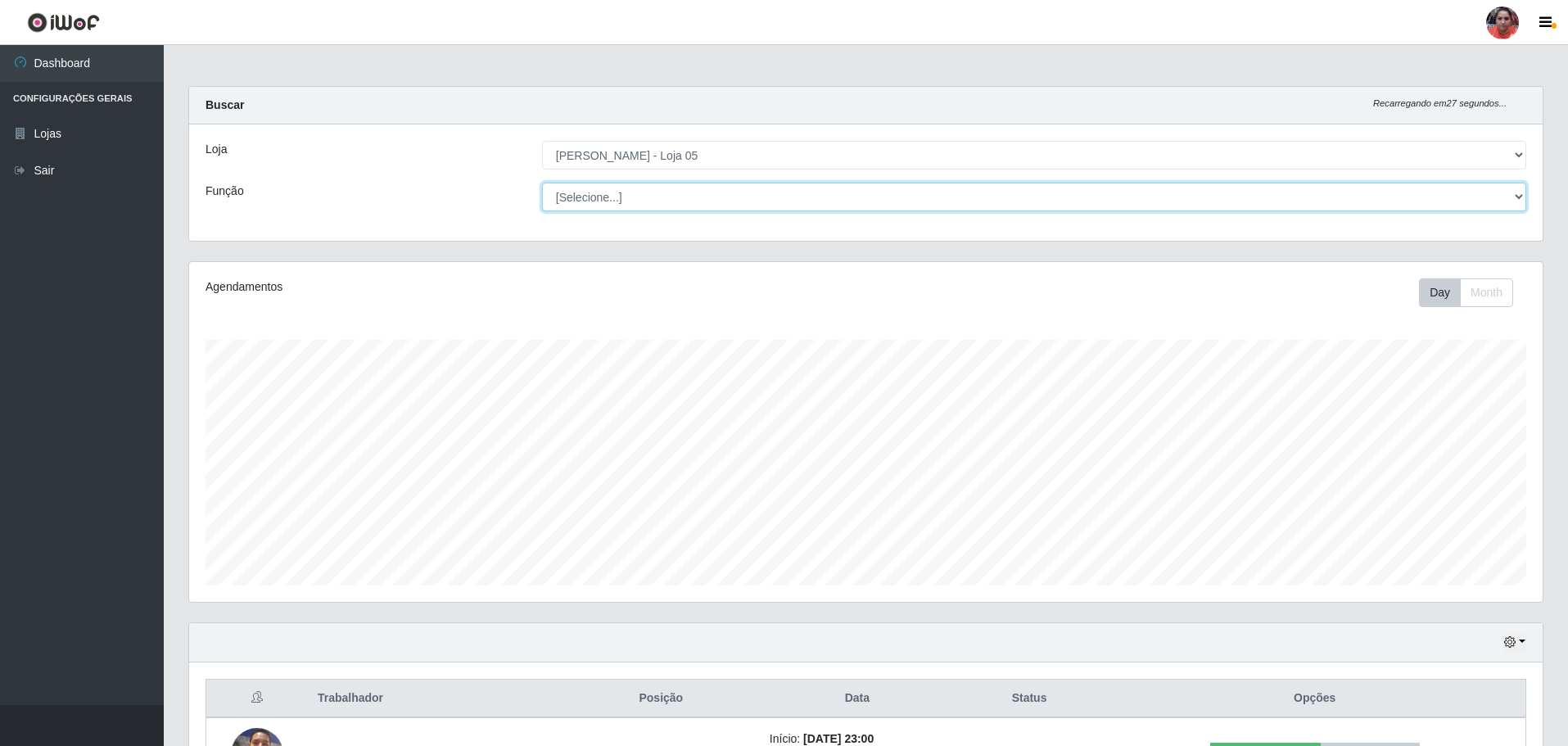
scroll to position [340, 1354]
select select "22"
click at [542, 182] on select "[Selecione...] ASG ASG + ASG ++ Auxiliar de Depósito Auxiliar de Depósito + Aux…" at bounding box center [1034, 196] width 984 height 28
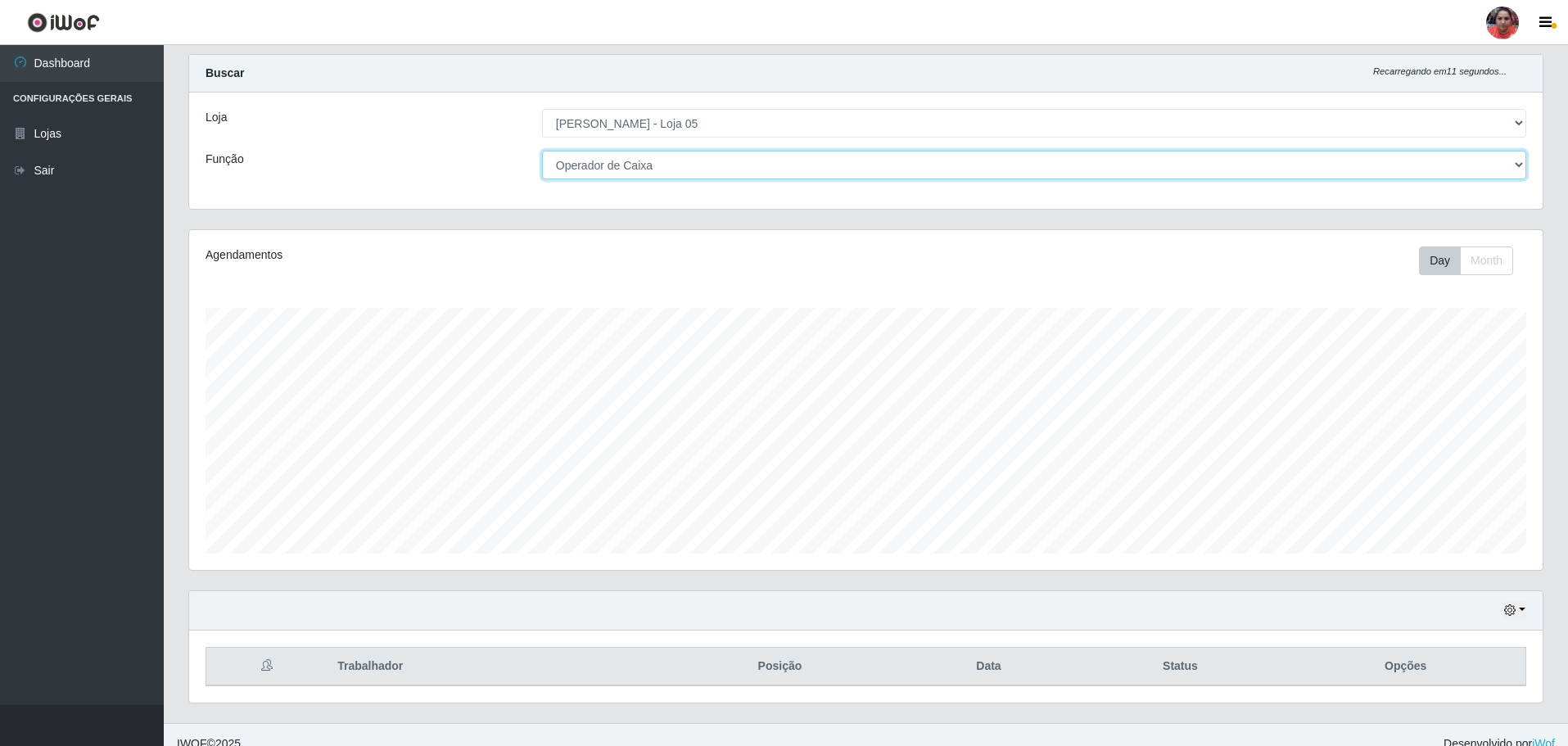
scroll to position [50, 0]
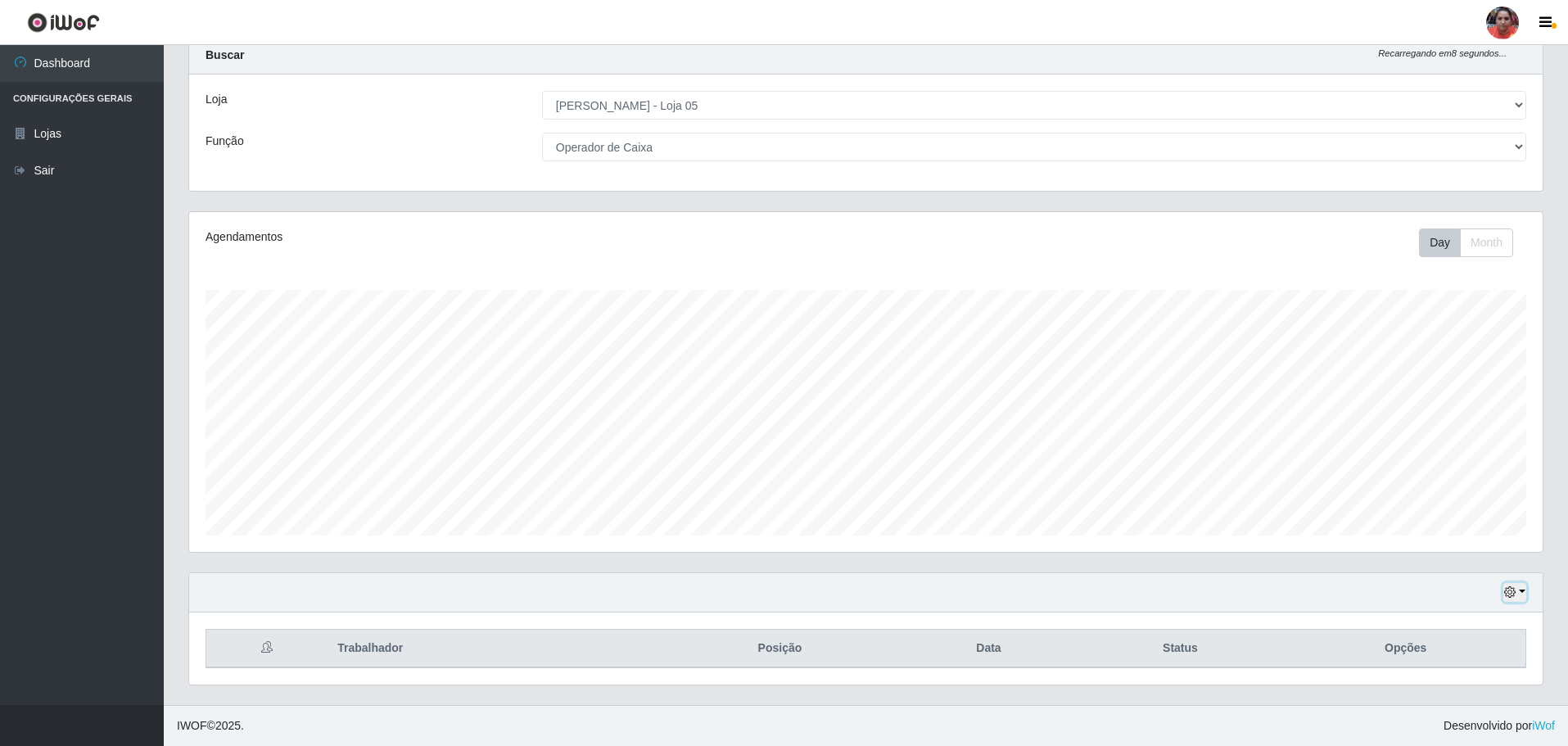
click at [1516, 592] on button "button" at bounding box center [1514, 592] width 23 height 19
click at [1457, 499] on button "3 dias" at bounding box center [1460, 498] width 129 height 35
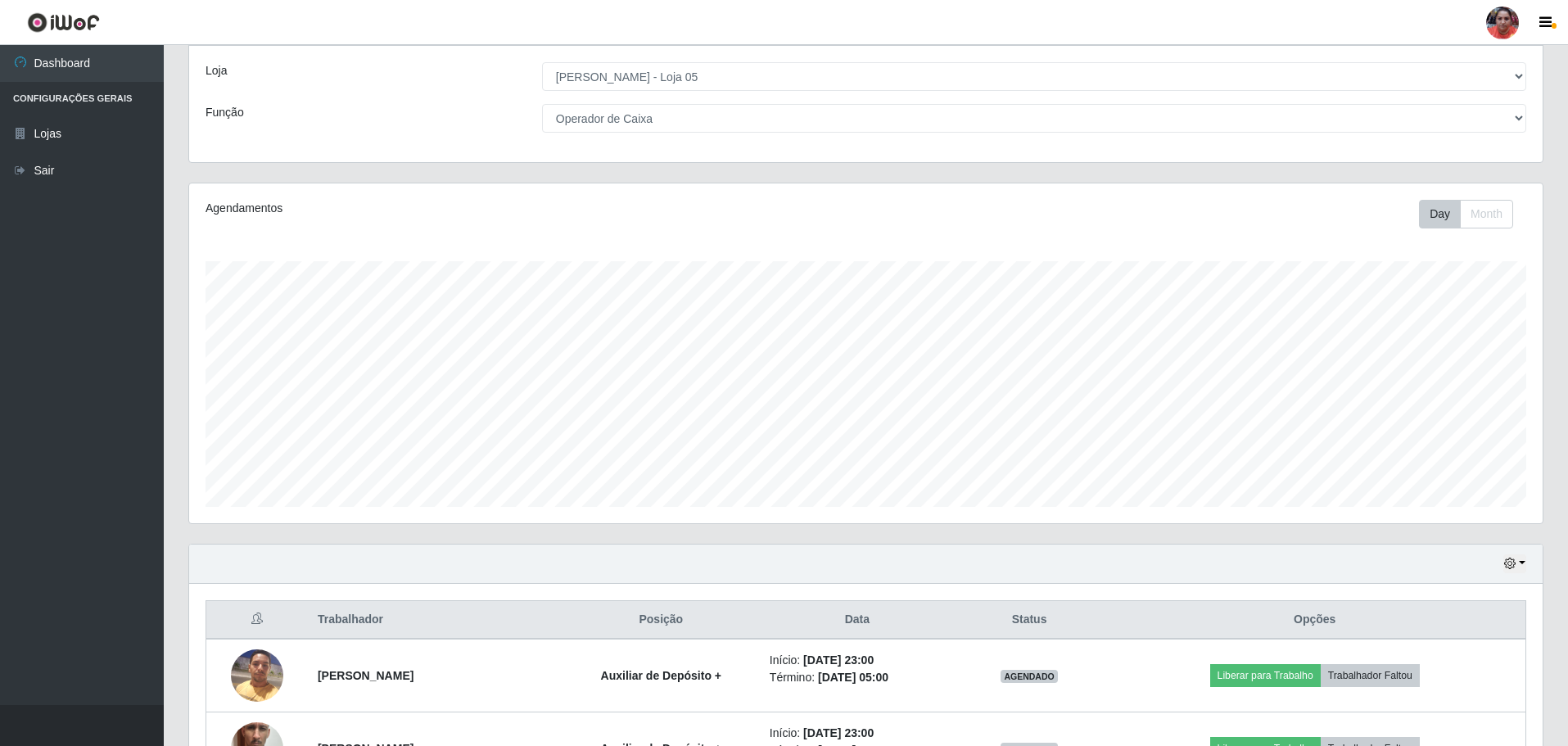
scroll to position [0, 0]
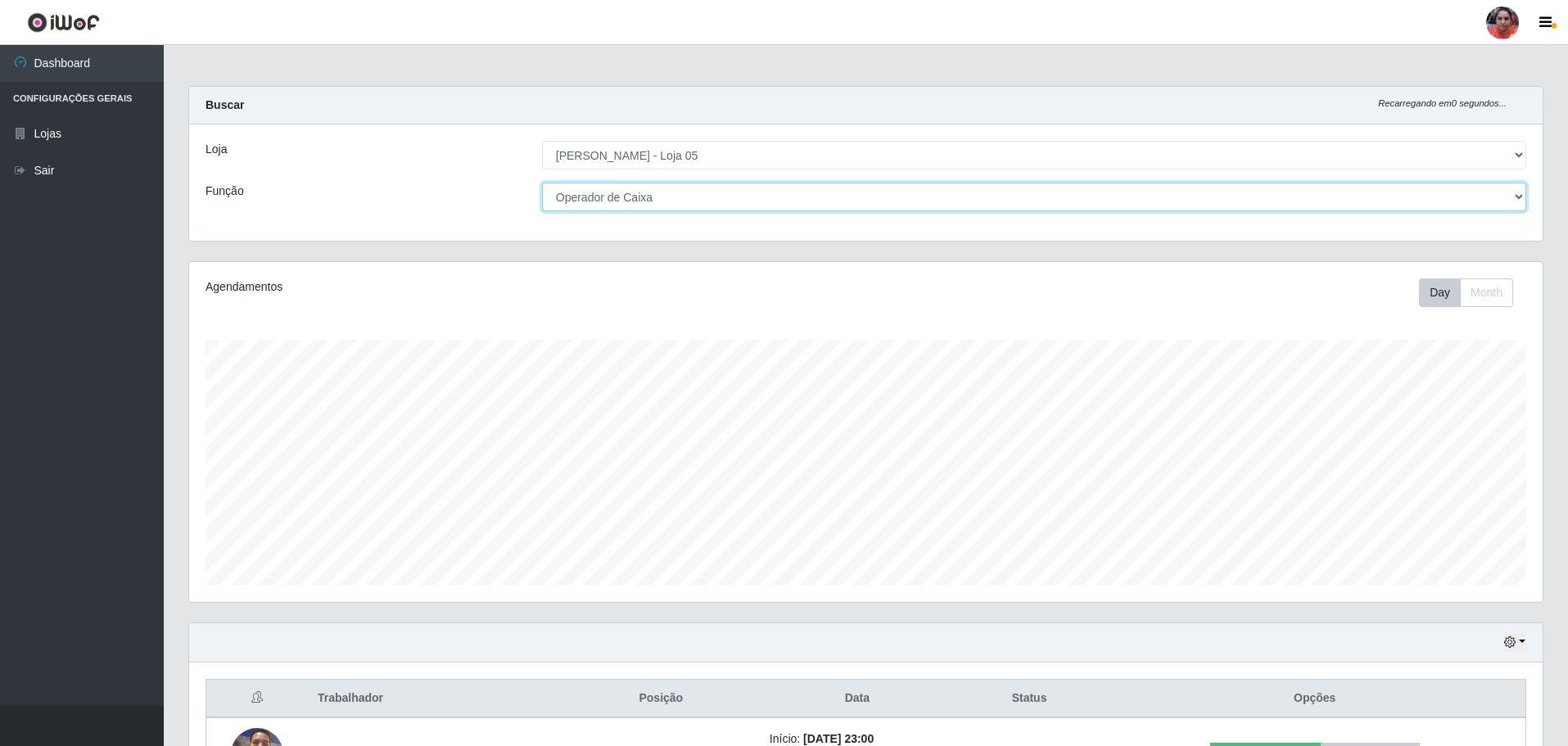
click at [745, 191] on select "[Selecione...] ASG ASG + ASG ++ Auxiliar de Depósito Auxiliar de Depósito + Aux…" at bounding box center [1034, 196] width 984 height 28
click at [542, 182] on select "[Selecione...] ASG ASG + ASG ++ Auxiliar de Depósito Auxiliar de Depósito + Aux…" at bounding box center [1034, 196] width 984 height 28
click at [683, 183] on select "[Selecione...] ASG ASG + ASG ++ Auxiliar de Depósito Auxiliar de Depósito + Aux…" at bounding box center [1034, 196] width 984 height 28
click at [542, 182] on select "[Selecione...] ASG ASG + ASG ++ Auxiliar de Depósito Auxiliar de Depósito + Aux…" at bounding box center [1034, 196] width 984 height 28
click at [698, 191] on select "[Selecione...] ASG ASG + ASG ++ Auxiliar de Depósito Auxiliar de Depósito + Aux…" at bounding box center [1034, 196] width 984 height 28
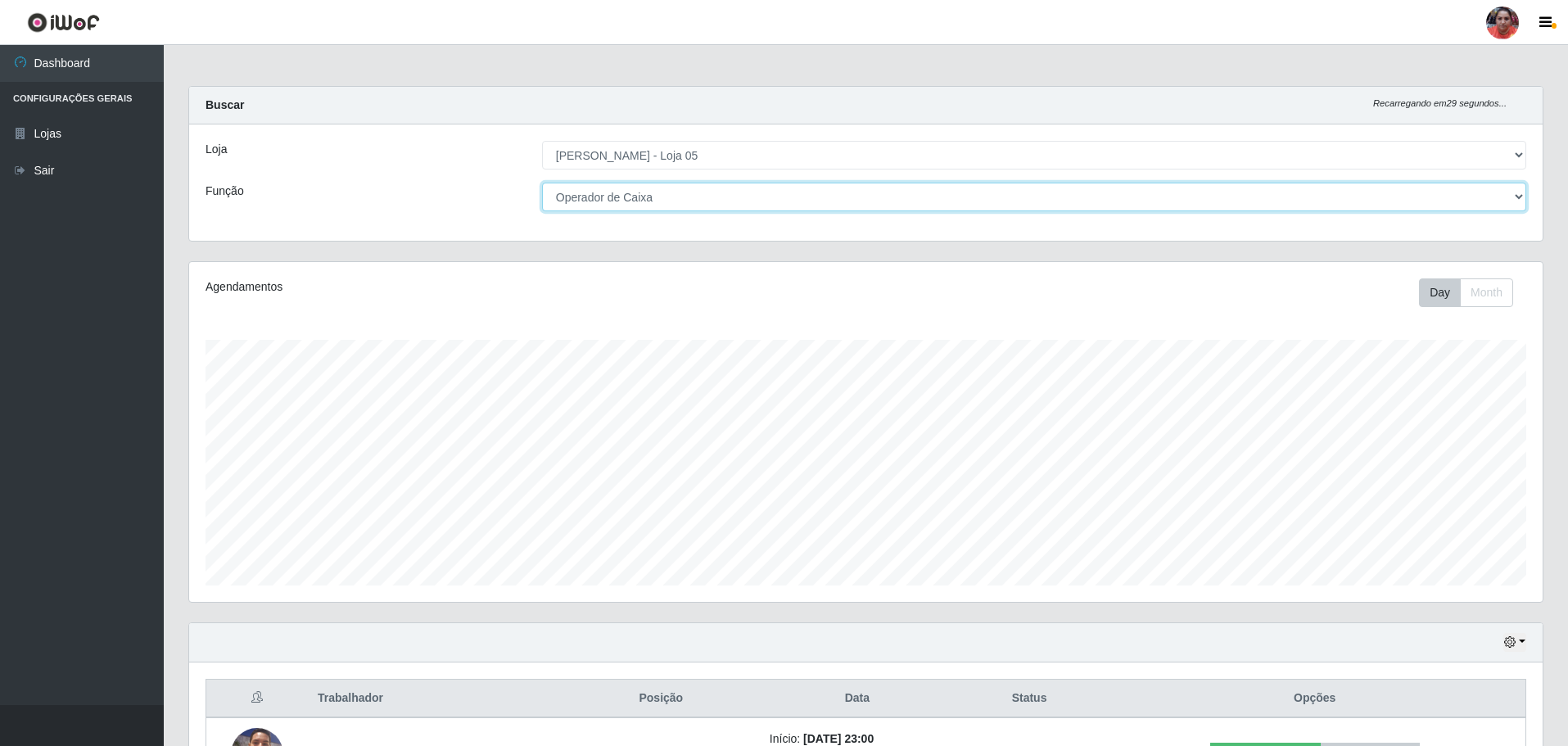
click at [542, 182] on select "[Selecione...] ASG ASG + ASG ++ Auxiliar de Depósito Auxiliar de Depósito + Aux…" at bounding box center [1034, 196] width 984 height 28
click at [761, 189] on select "[Selecione...] ASG ASG + ASG ++ Auxiliar de Depósito Auxiliar de Depósito + Aux…" at bounding box center [1034, 196] width 984 height 28
click at [542, 182] on select "[Selecione...] ASG ASG + ASG ++ Auxiliar de Depósito Auxiliar de Depósito + Aux…" at bounding box center [1034, 196] width 984 height 28
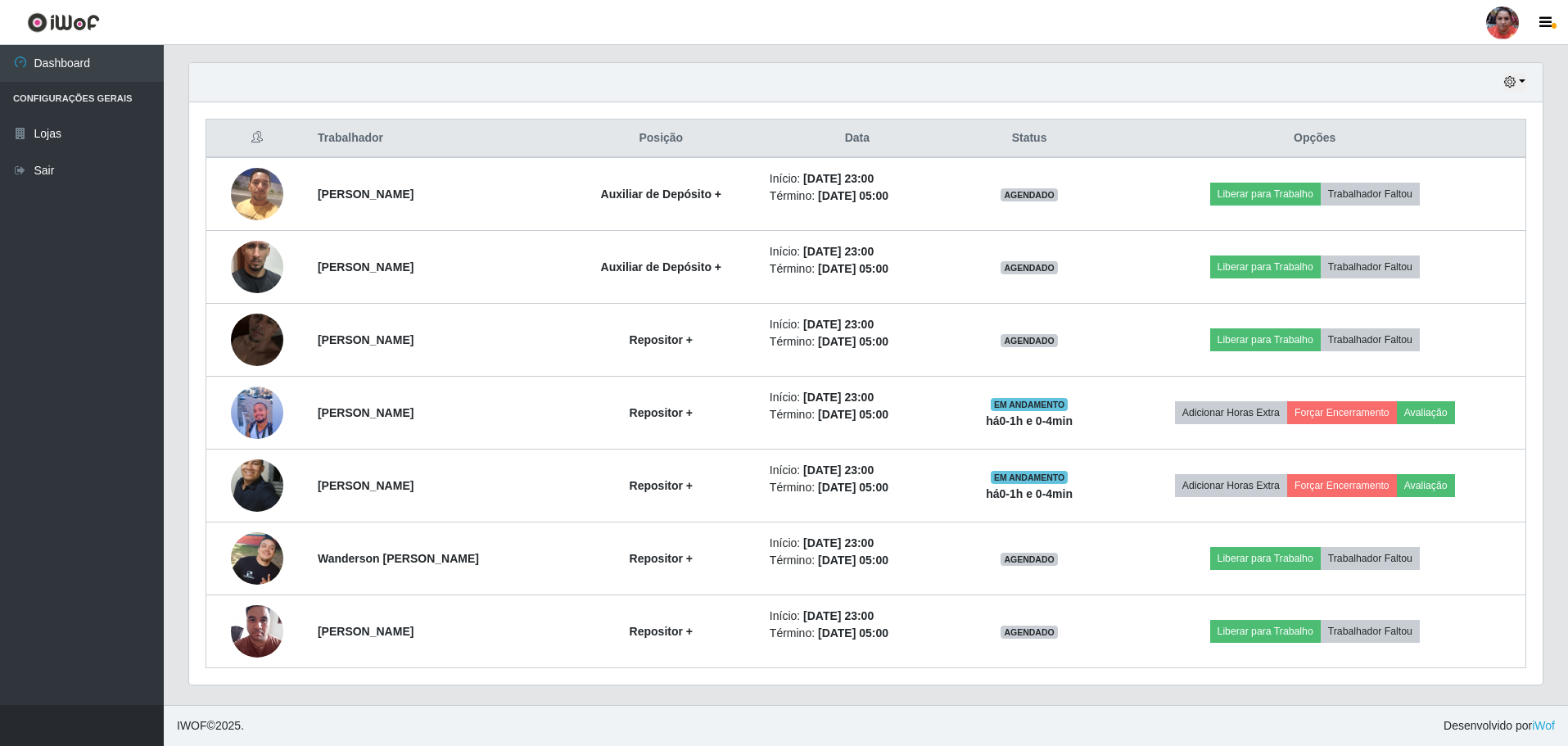
scroll to position [150, 0]
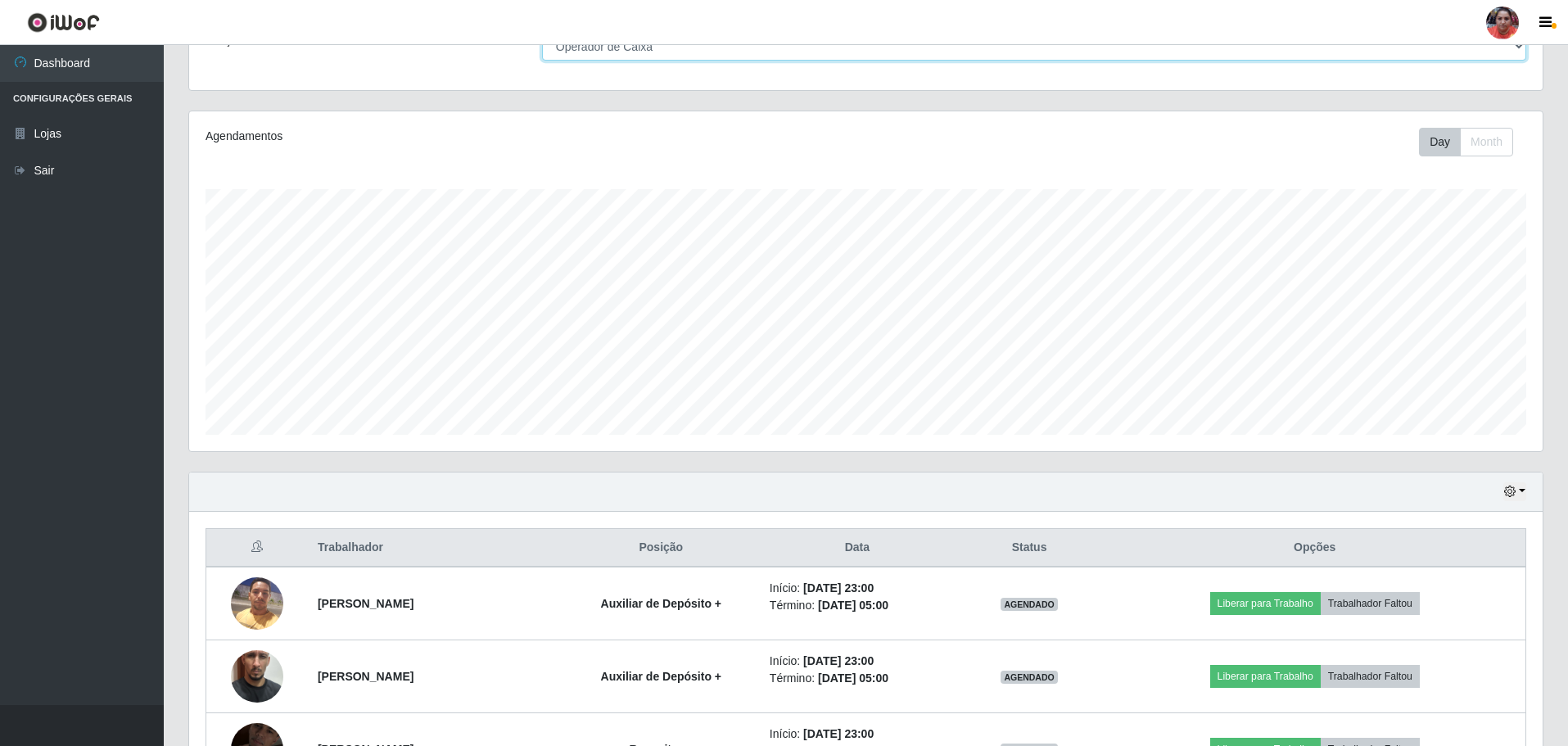
click at [703, 49] on select "[Selecione...] ASG ASG + ASG ++ Auxiliar de Depósito Auxiliar de Depósito + Aux…" at bounding box center [1034, 46] width 984 height 28
click at [542, 32] on select "[Selecione...] ASG ASG + ASG ++ Auxiliar de Depósito Auxiliar de Depósito + Aux…" at bounding box center [1034, 46] width 984 height 28
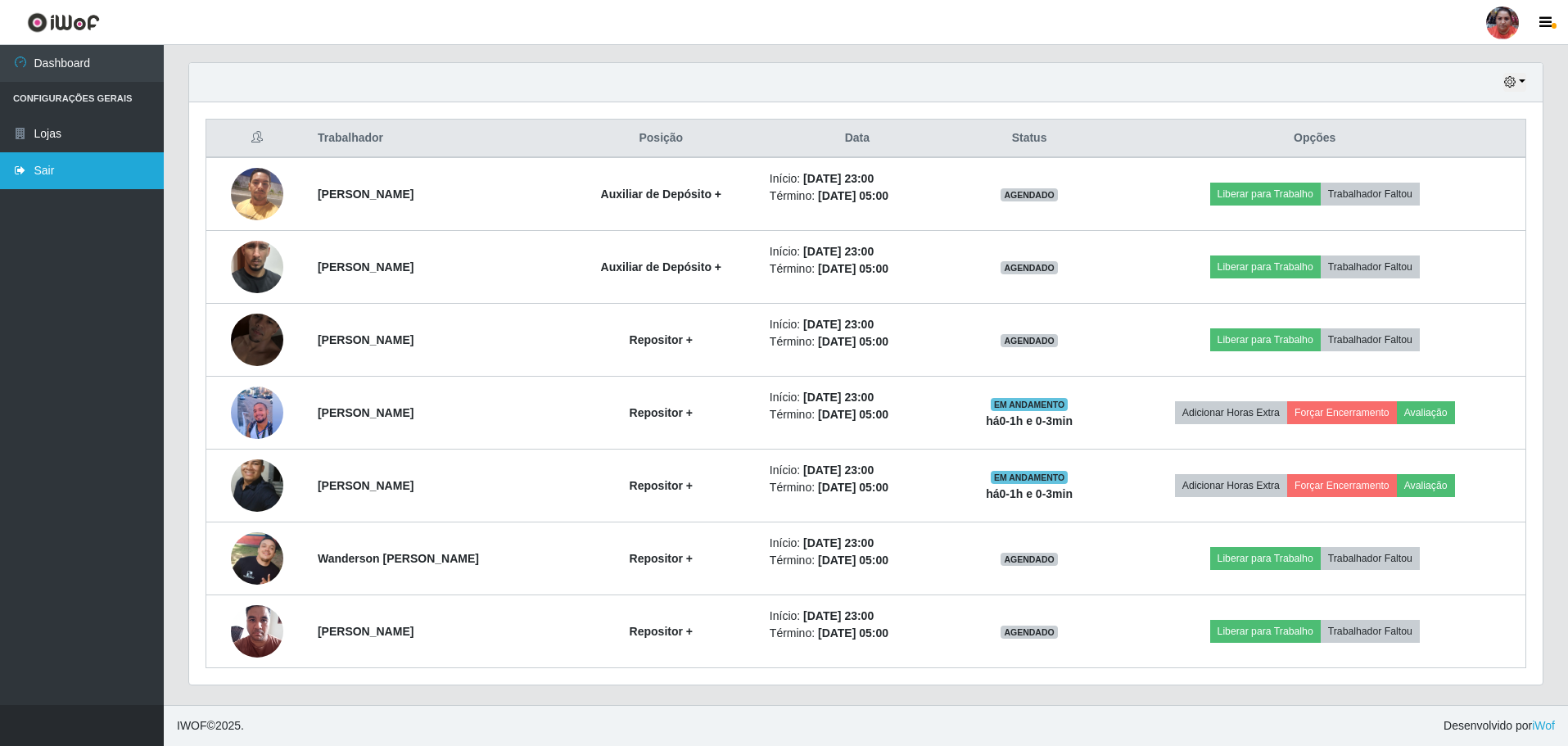
click at [35, 177] on link "Sair" at bounding box center [82, 170] width 164 height 37
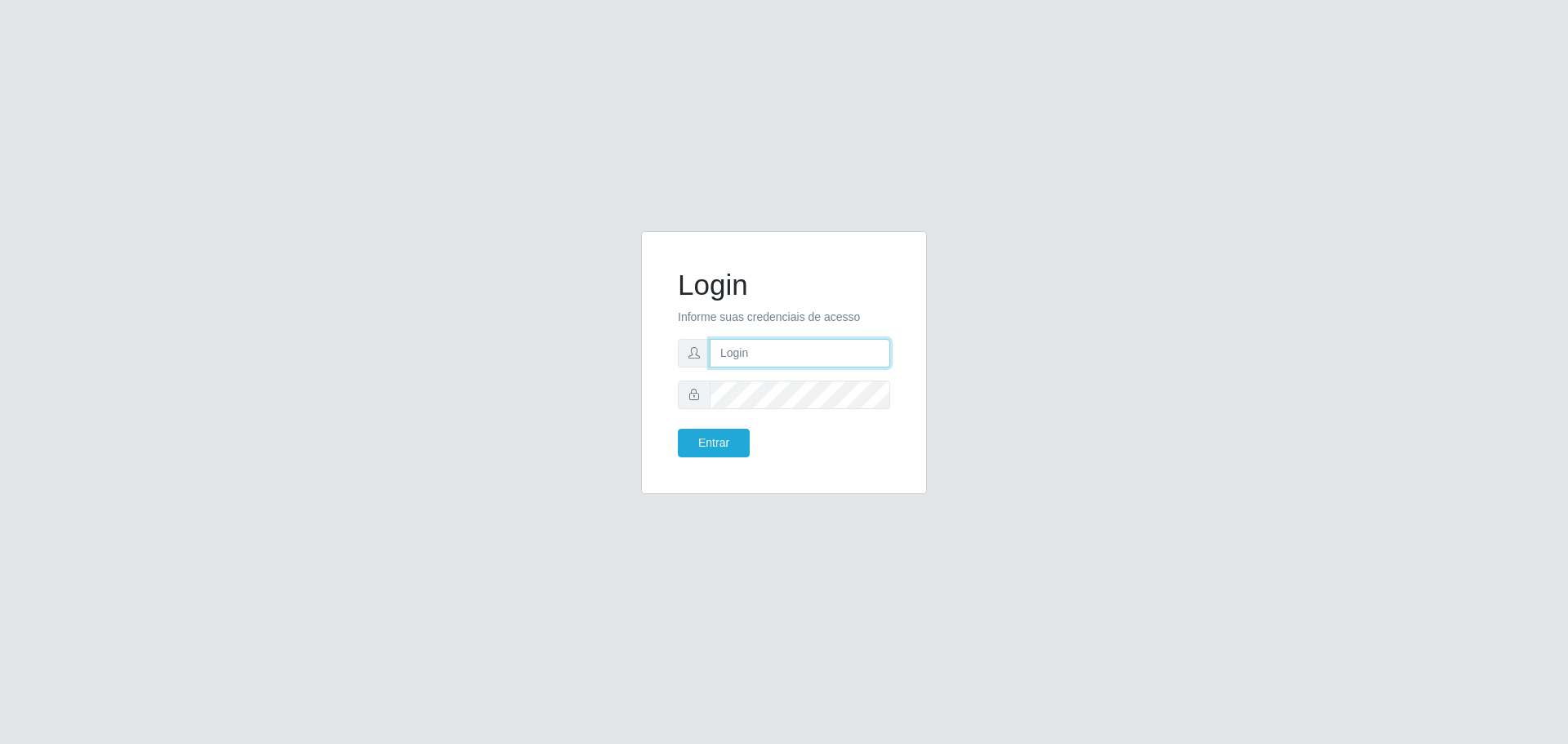
type input "[EMAIL_ADDRESS][DOMAIN_NAME]"
